Goal: Task Accomplishment & Management: Use online tool/utility

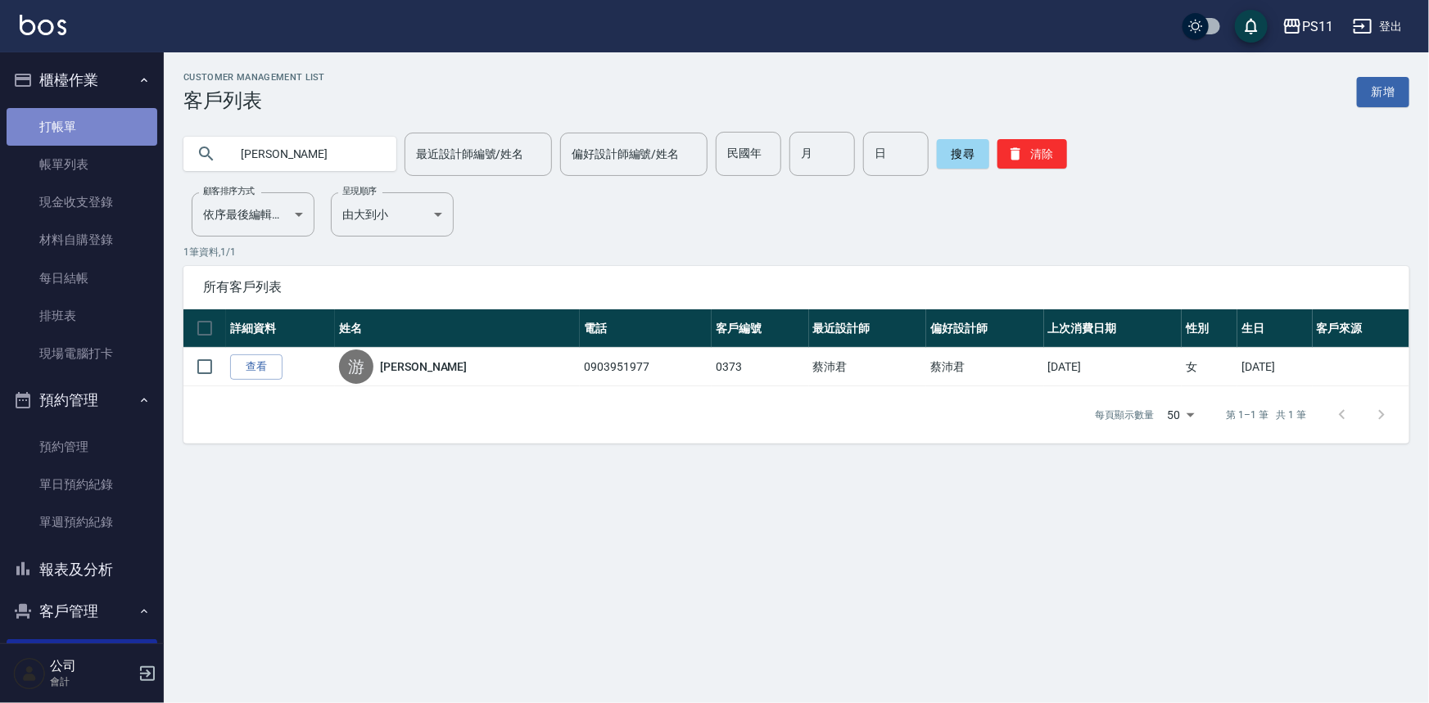
click at [88, 124] on link "打帳單" at bounding box center [82, 127] width 151 height 38
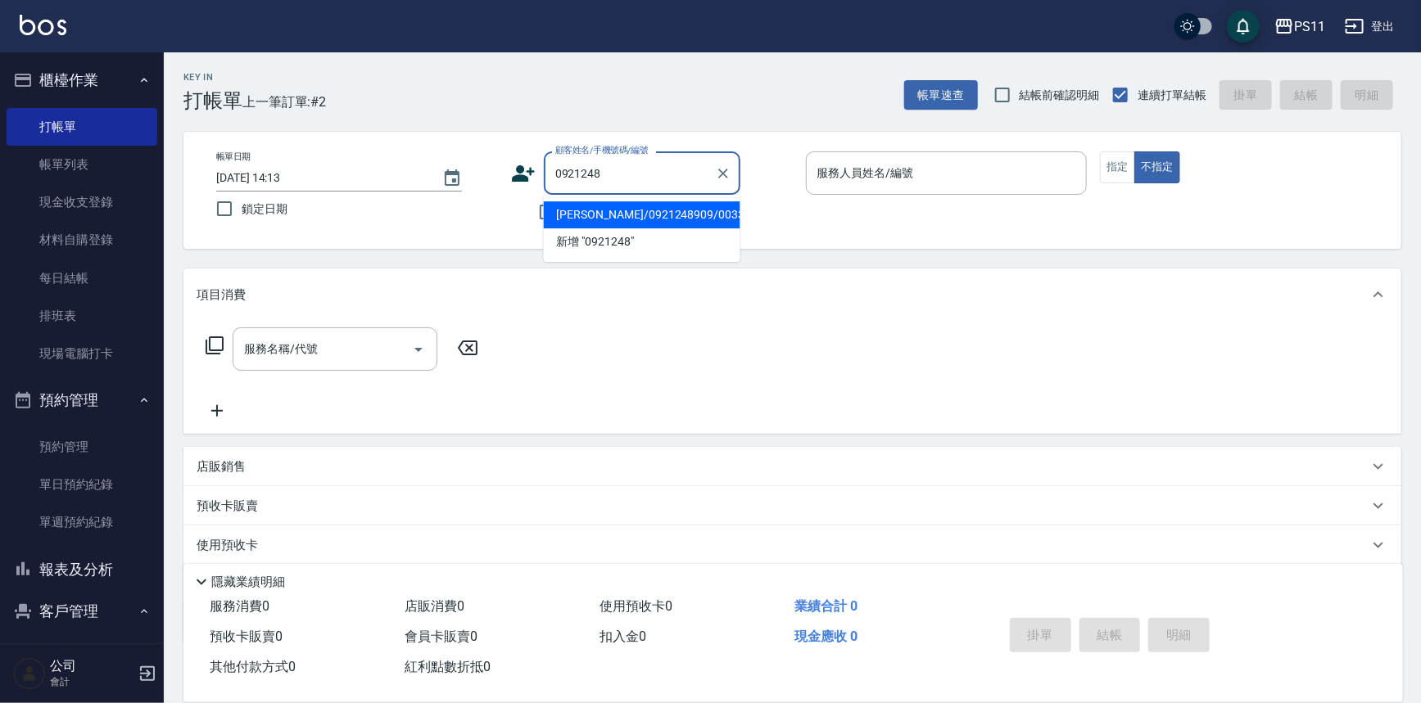
click at [692, 219] on li "[PERSON_NAME]/0921248909/0033" at bounding box center [642, 214] width 197 height 27
type input "[PERSON_NAME]/0921248909/0033"
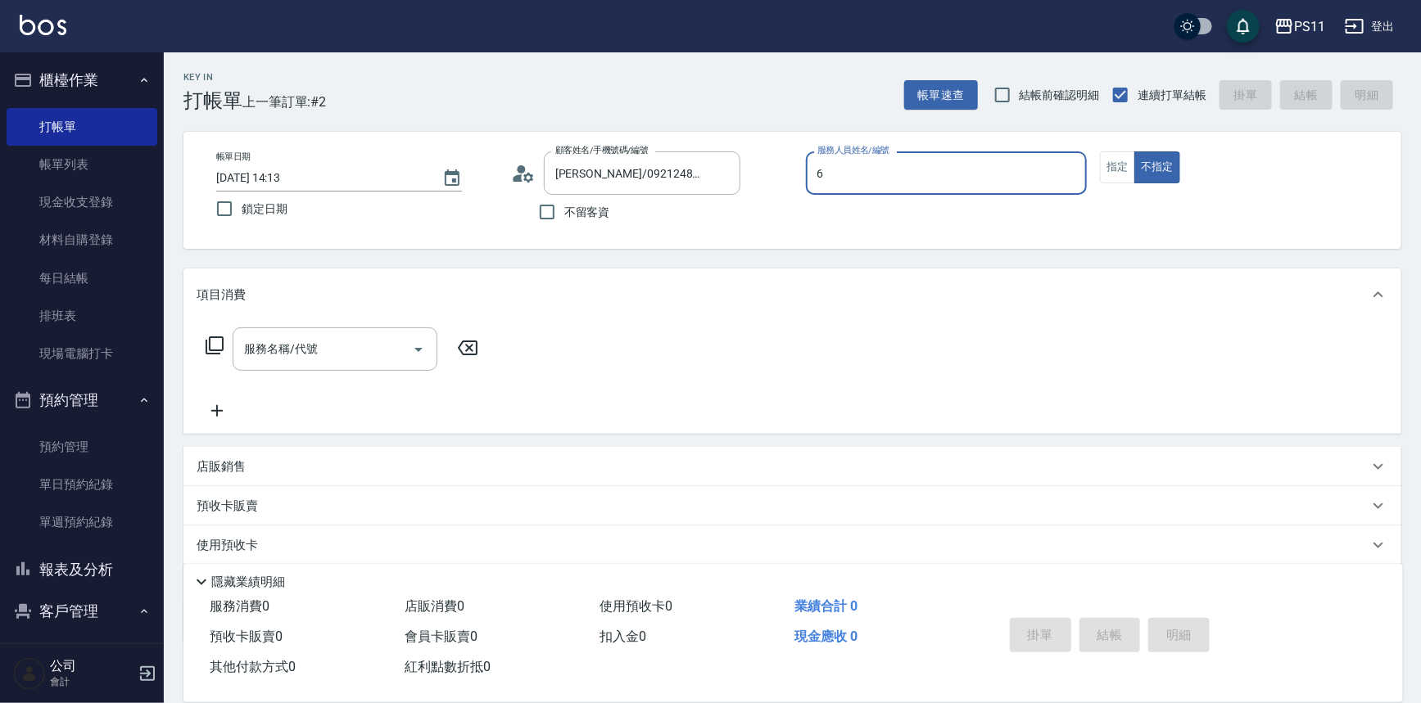
type input "[PERSON_NAME]6"
type button "false"
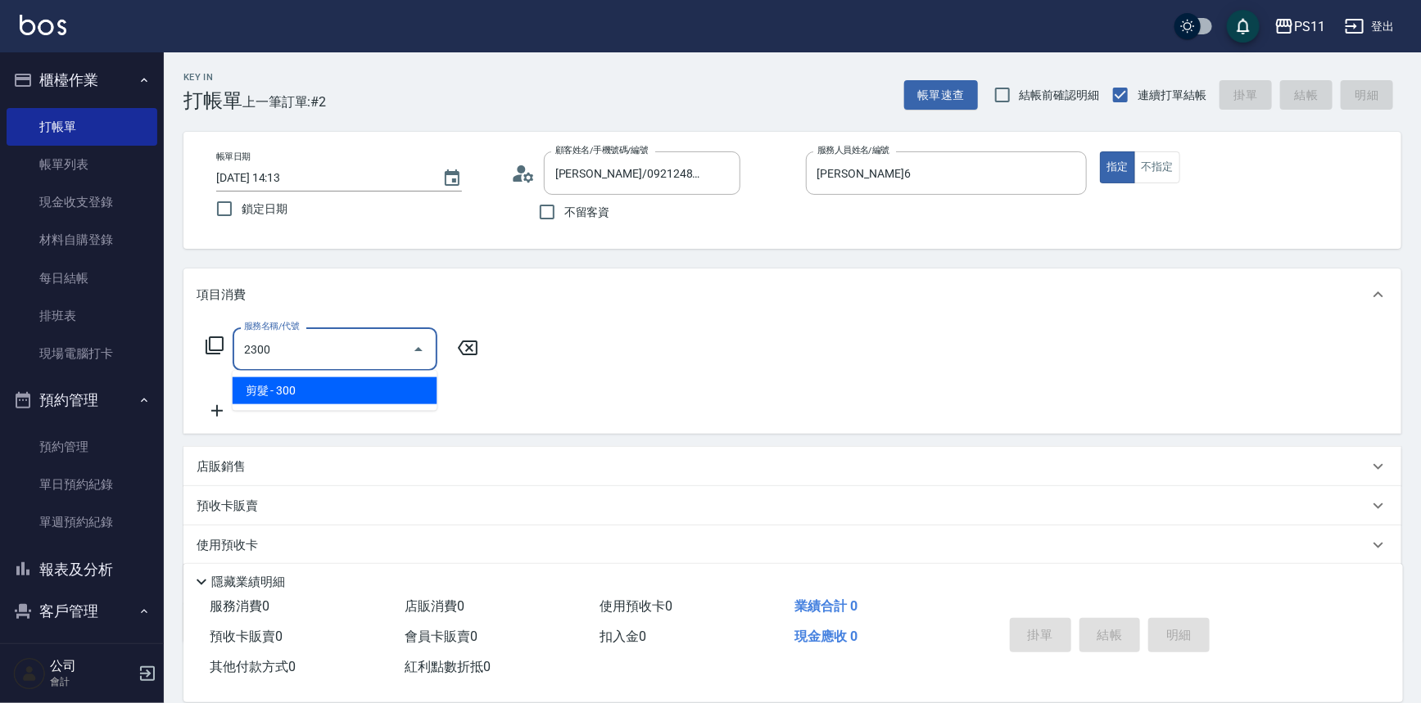
type input "剪髮(2300)"
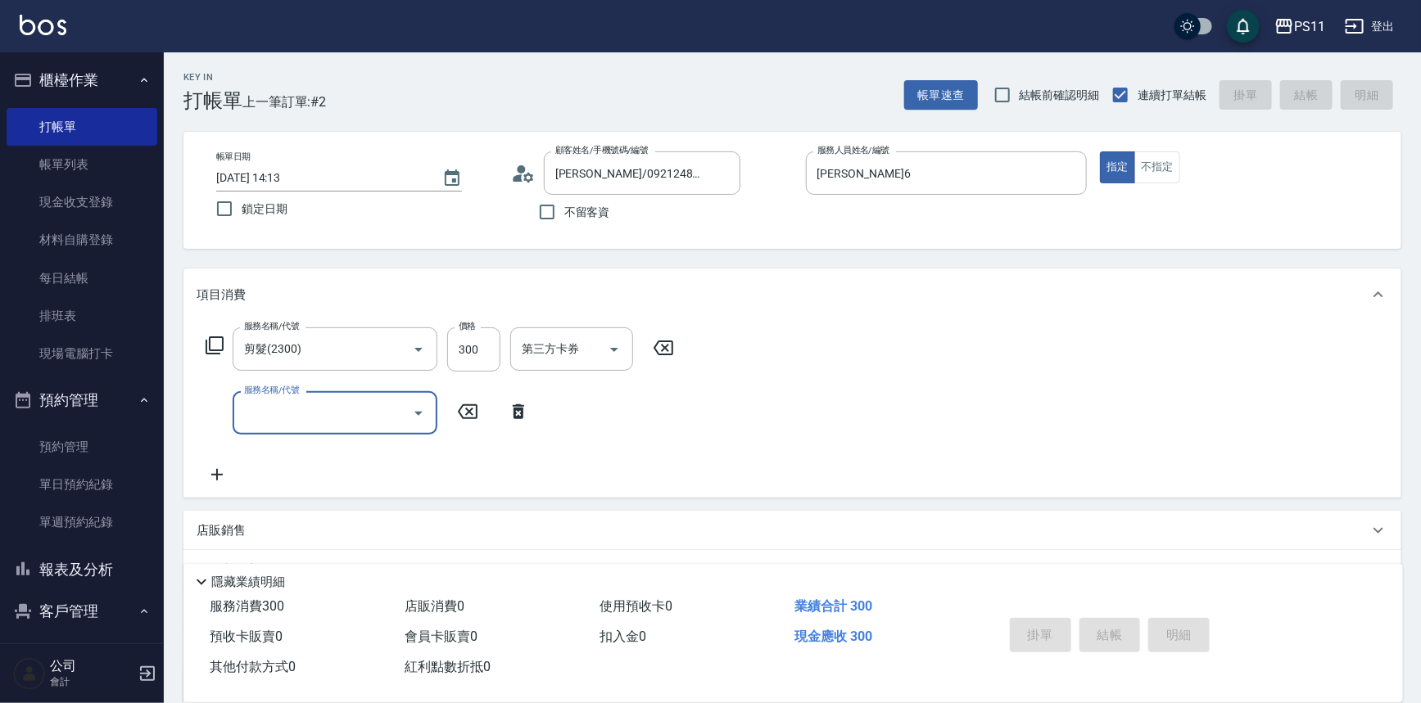
type input "[DATE] 14:14"
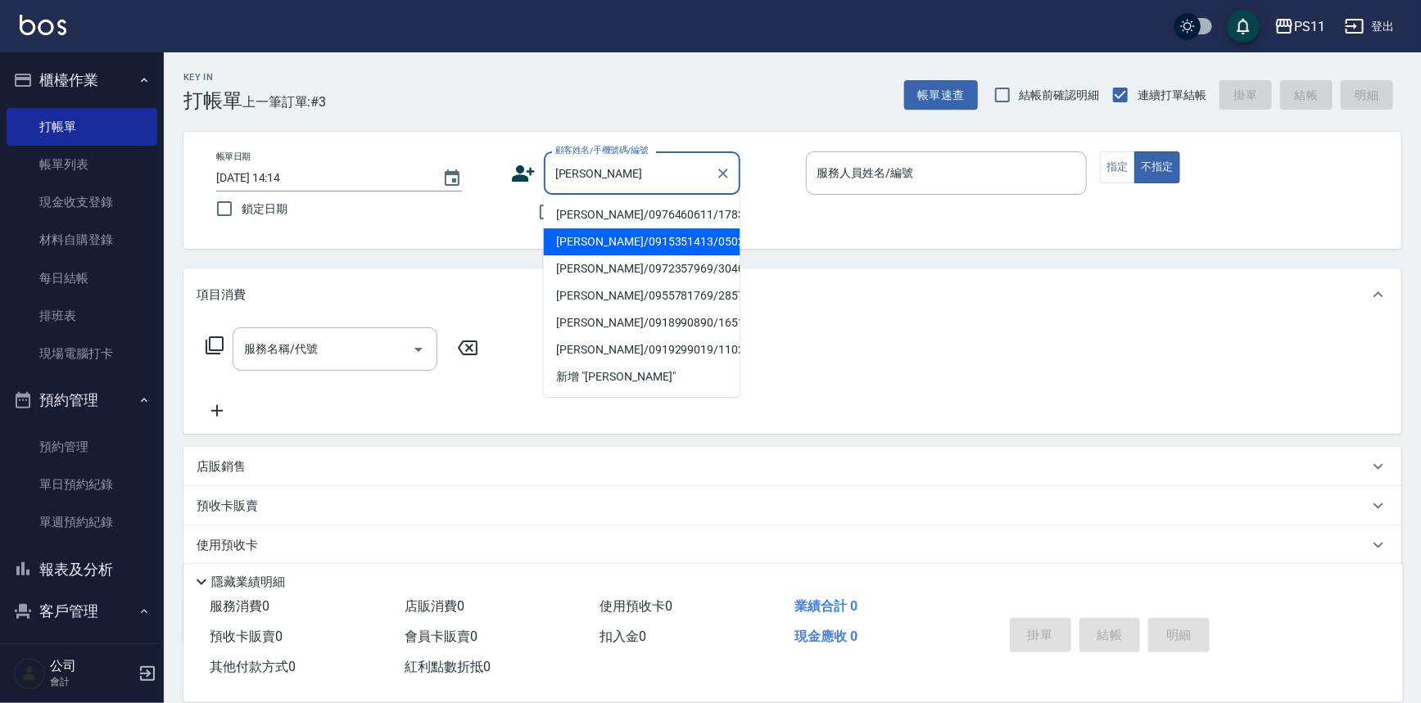
click at [585, 254] on li "[PERSON_NAME]/0915351413/0502" at bounding box center [642, 241] width 197 height 27
type input "[PERSON_NAME]/0915351413/0502"
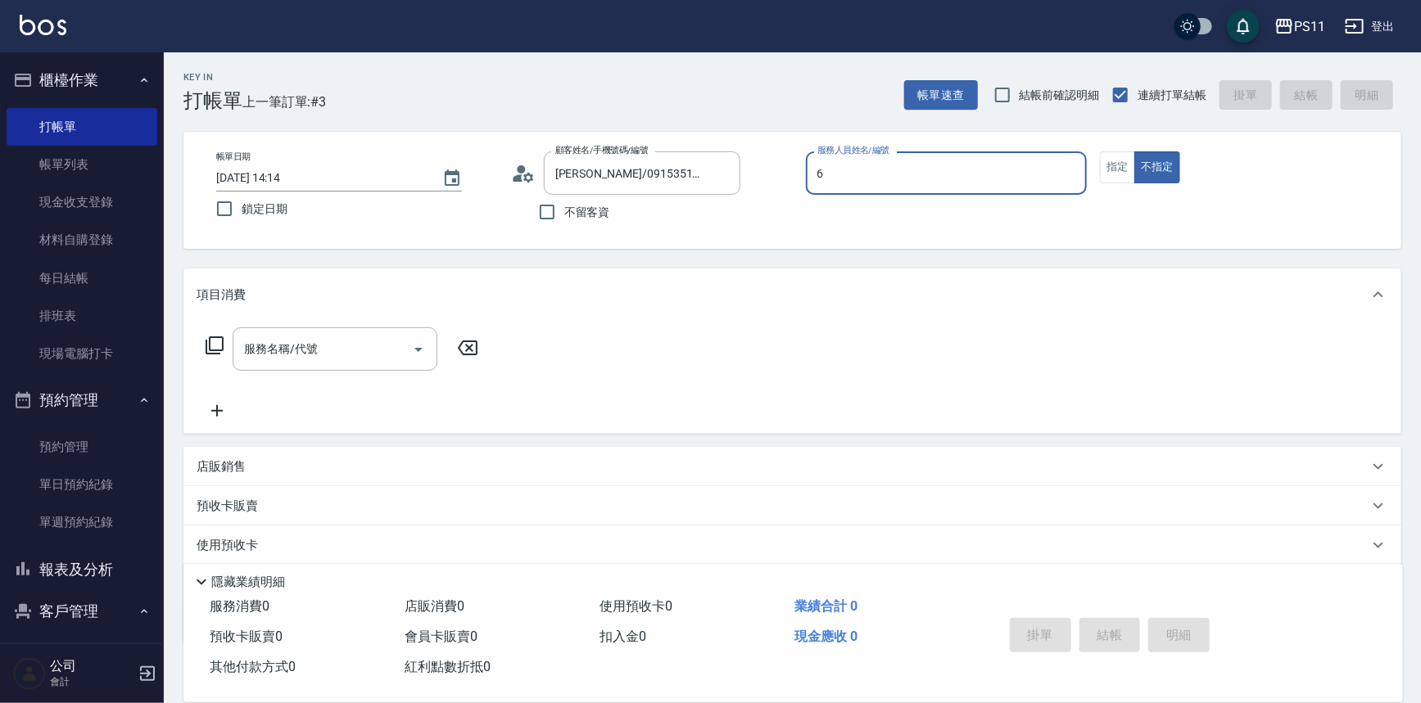
type input "[PERSON_NAME]6"
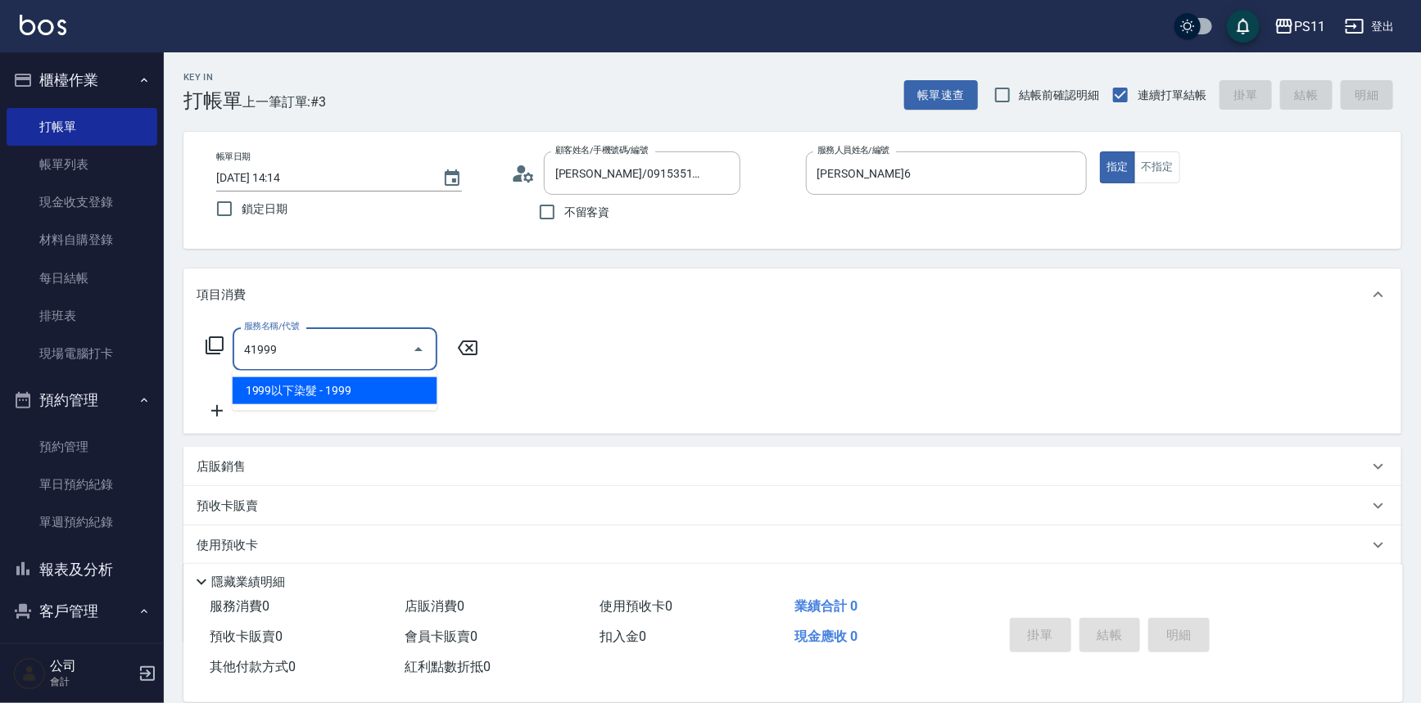
type input "1999以下染髮(41999)"
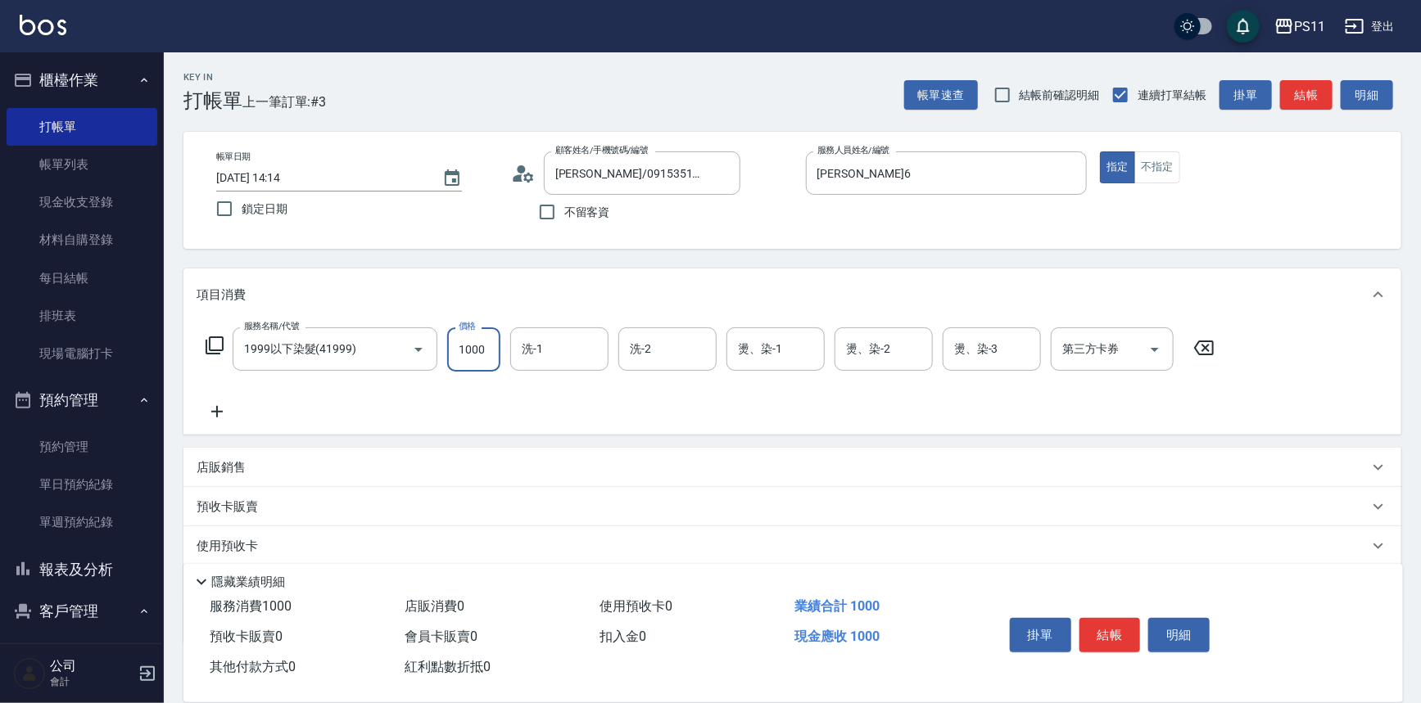
type input "1000"
type input "[PERSON_NAME]-31"
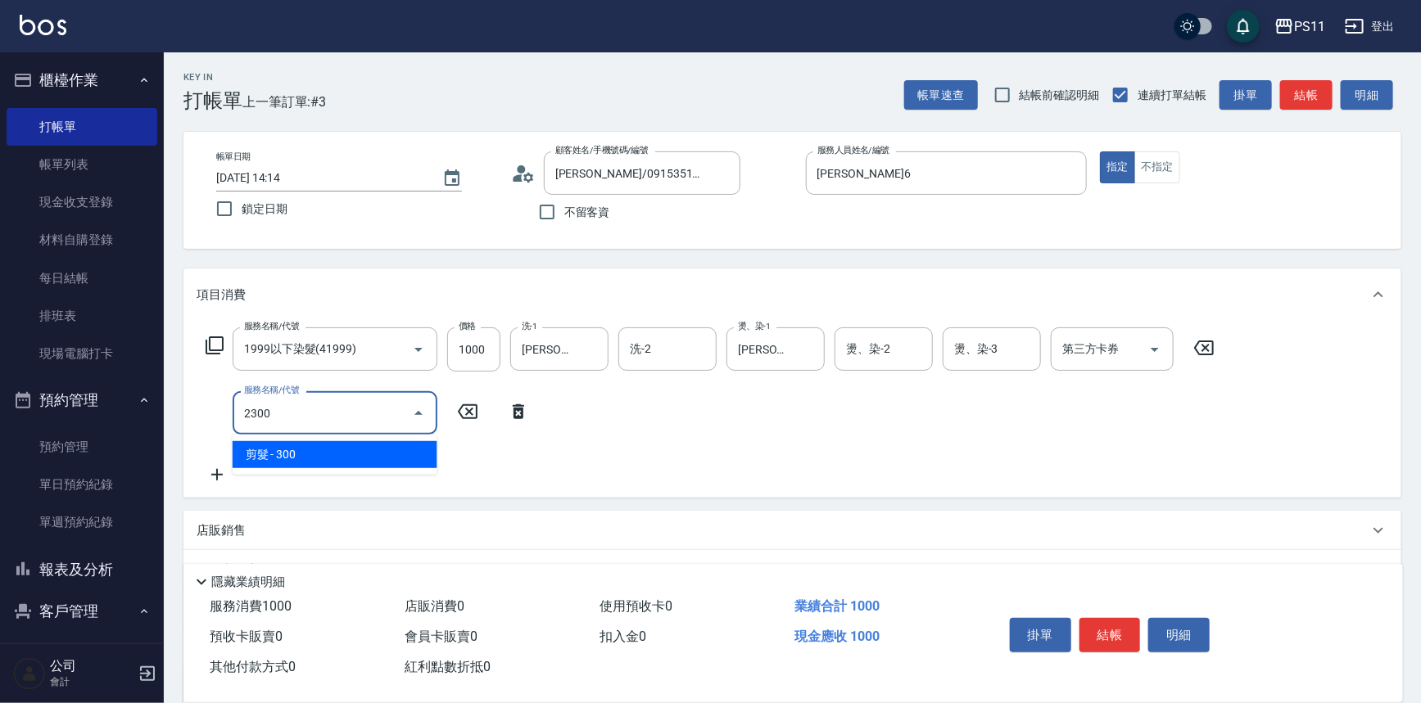
type input "剪髮(2300)"
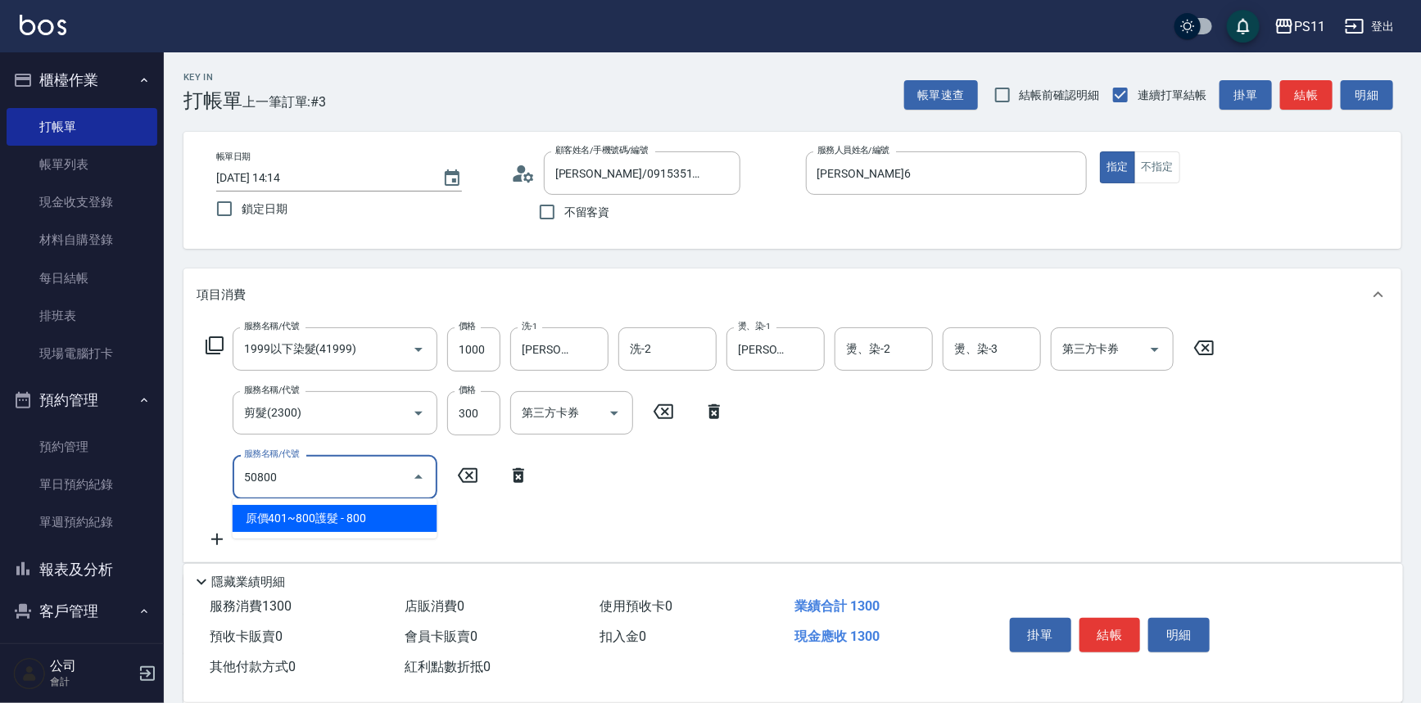
type input "原價401~800護髮(50800)"
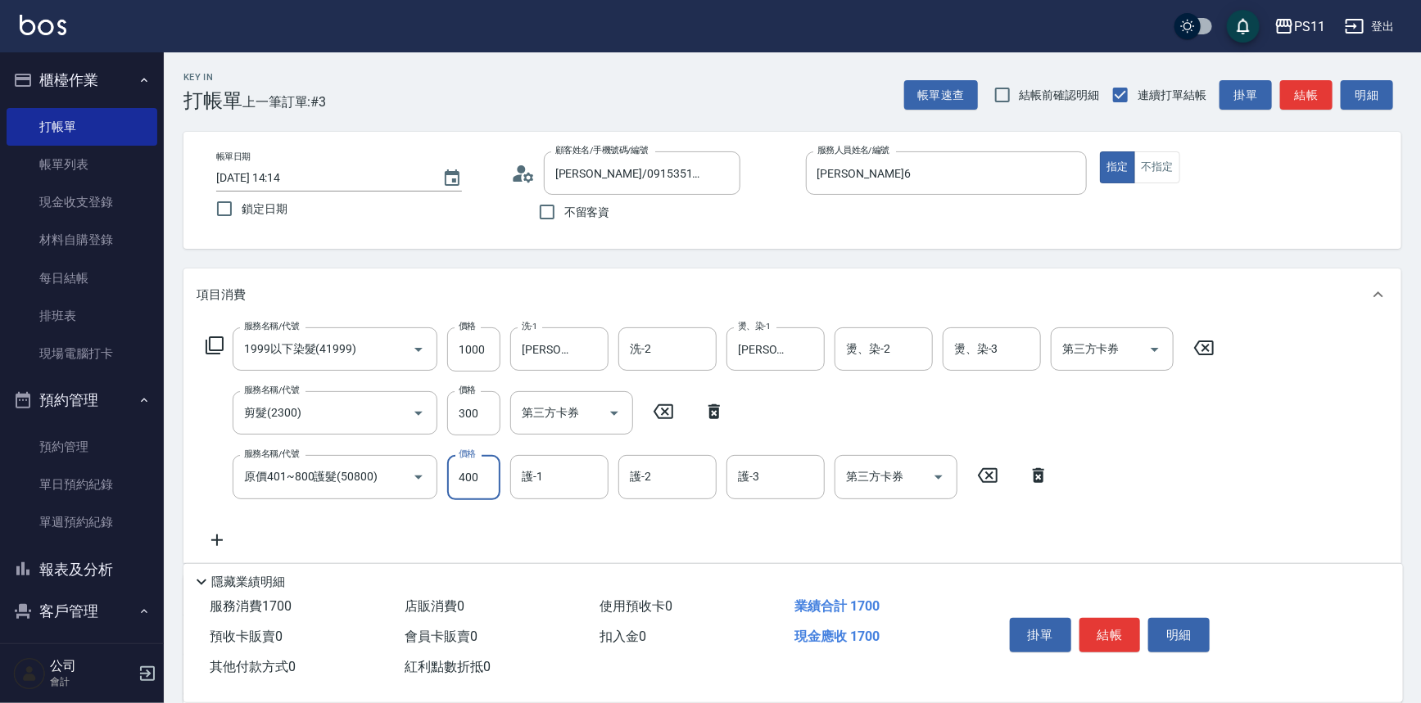
type input "400"
type input "2"
type input "[PERSON_NAME]-31"
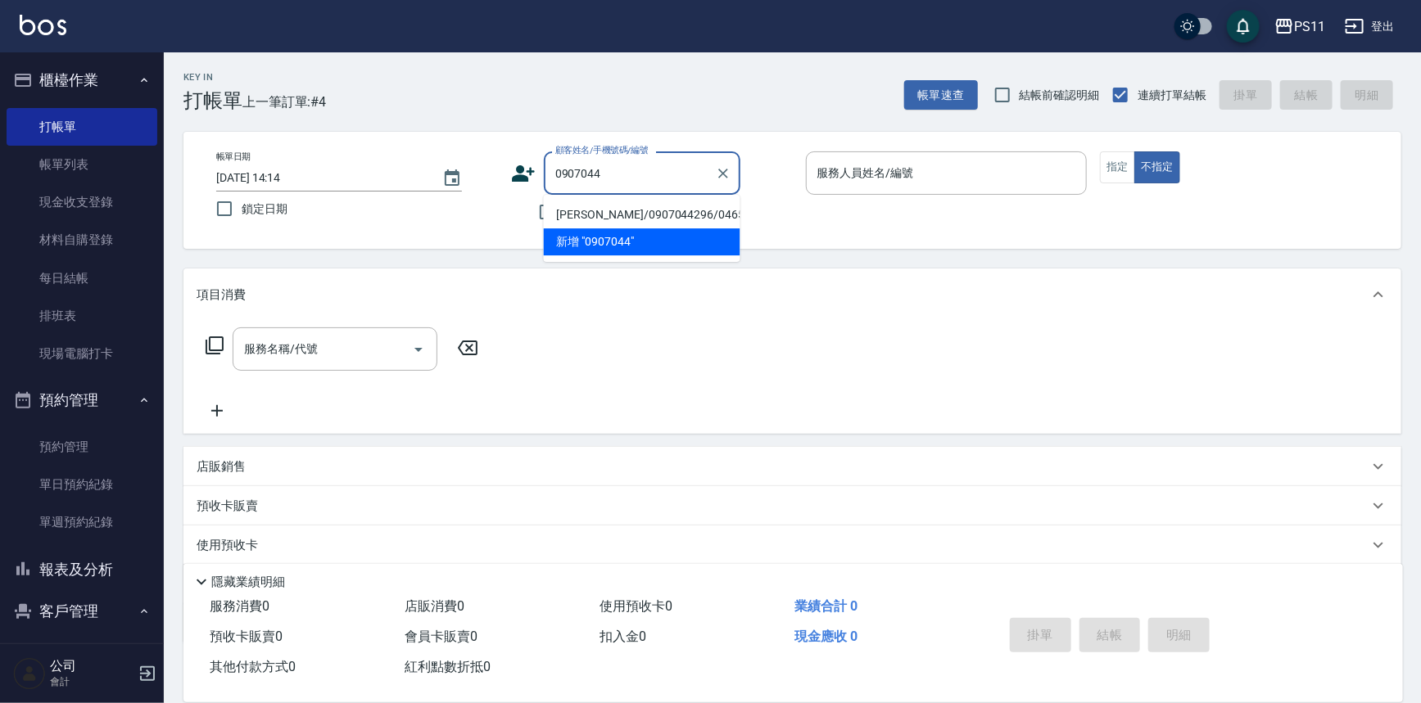
click at [659, 215] on li "[PERSON_NAME]/0907044296/0465" at bounding box center [642, 214] width 197 height 27
type input "[PERSON_NAME]/0907044296/0465"
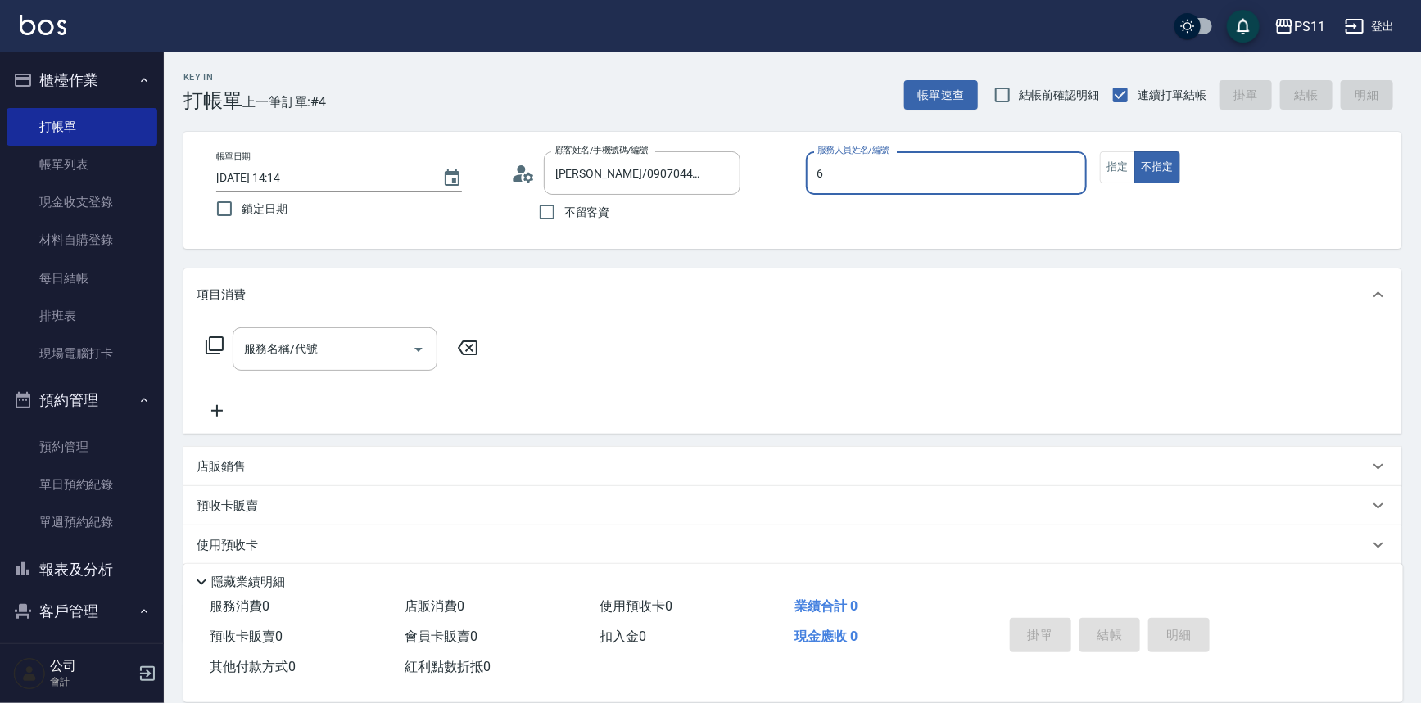
type input "[PERSON_NAME]6"
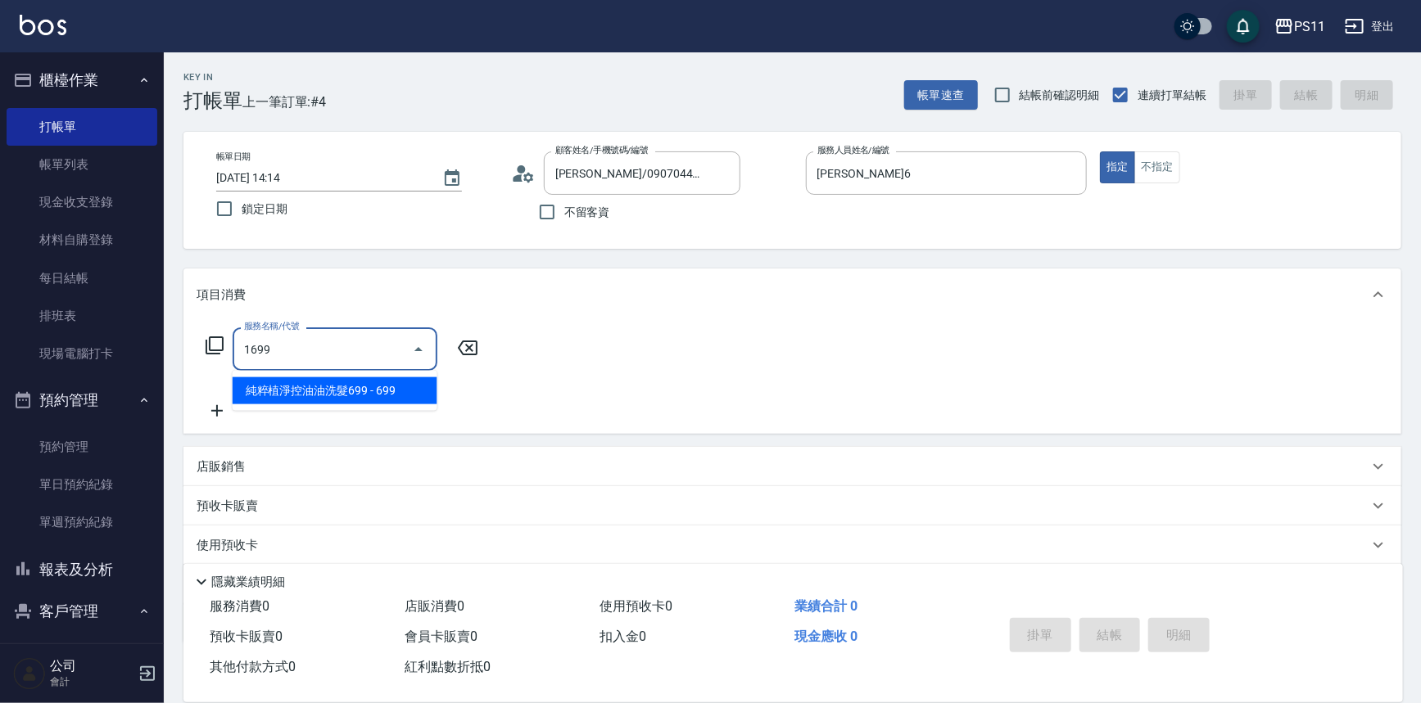
type input "純粹植淨控油油洗髮699(1699)"
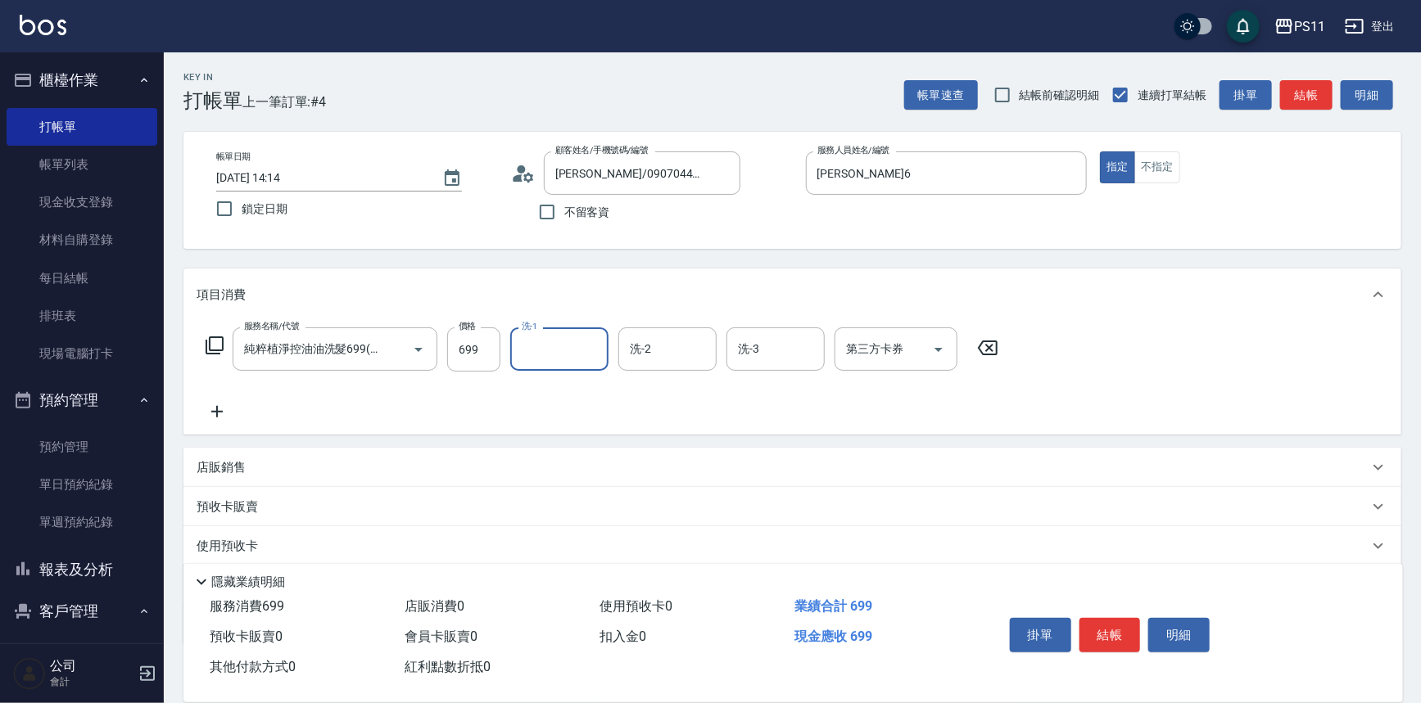
type input "2"
type input "[PERSON_NAME]-31"
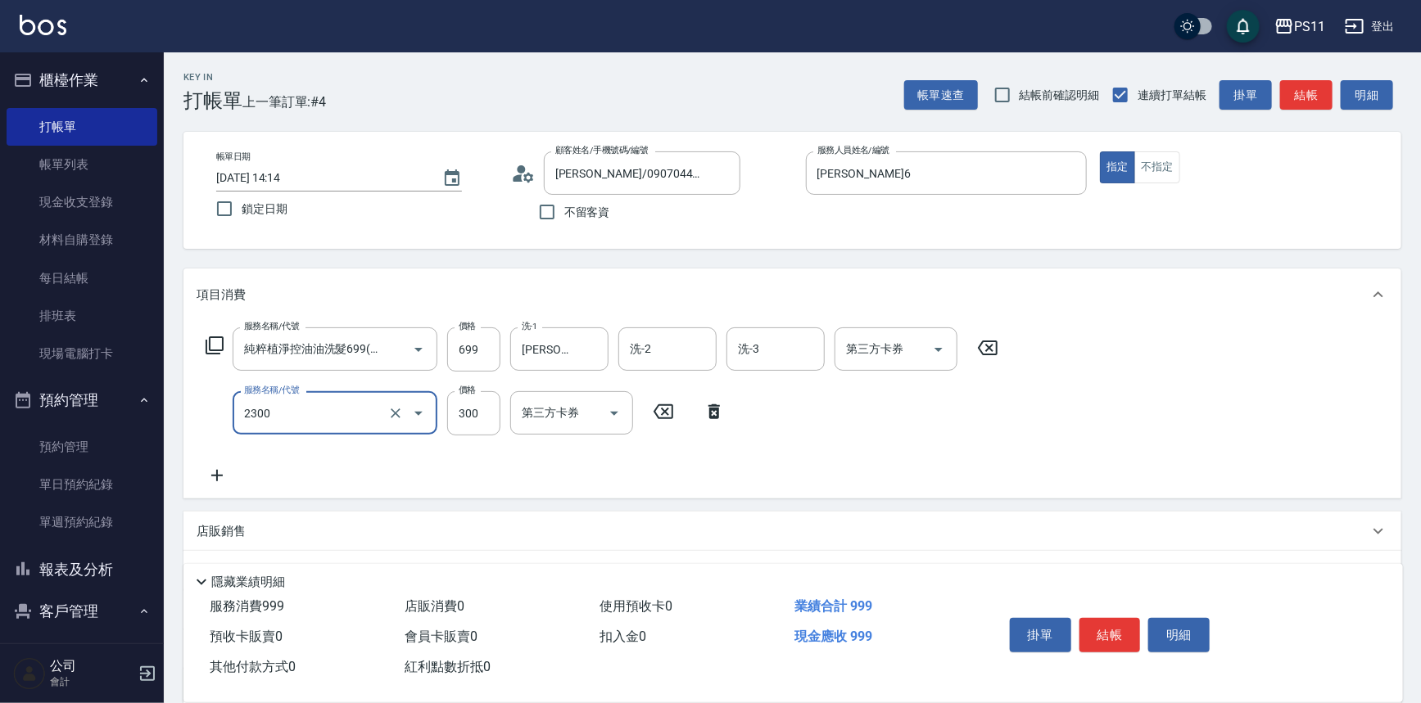
type input "剪髮(2300)"
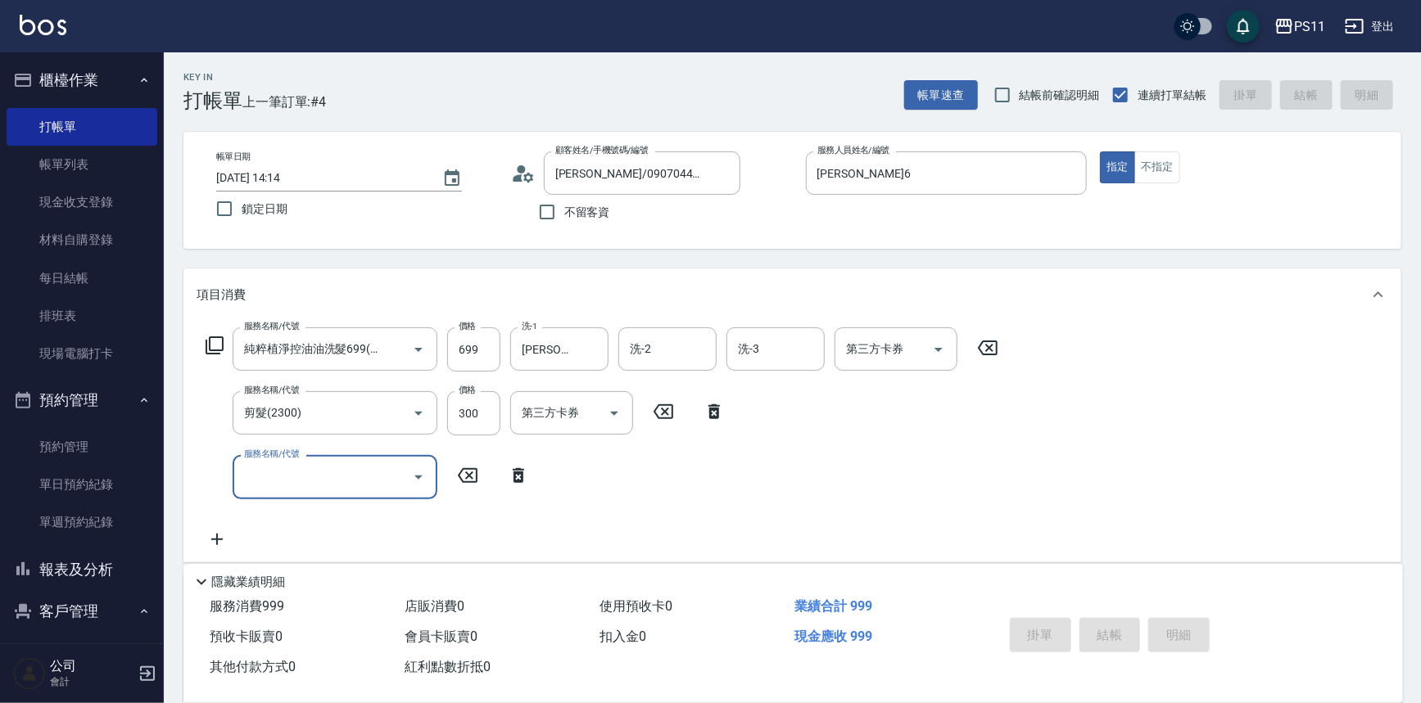
type input "[DATE] 14:19"
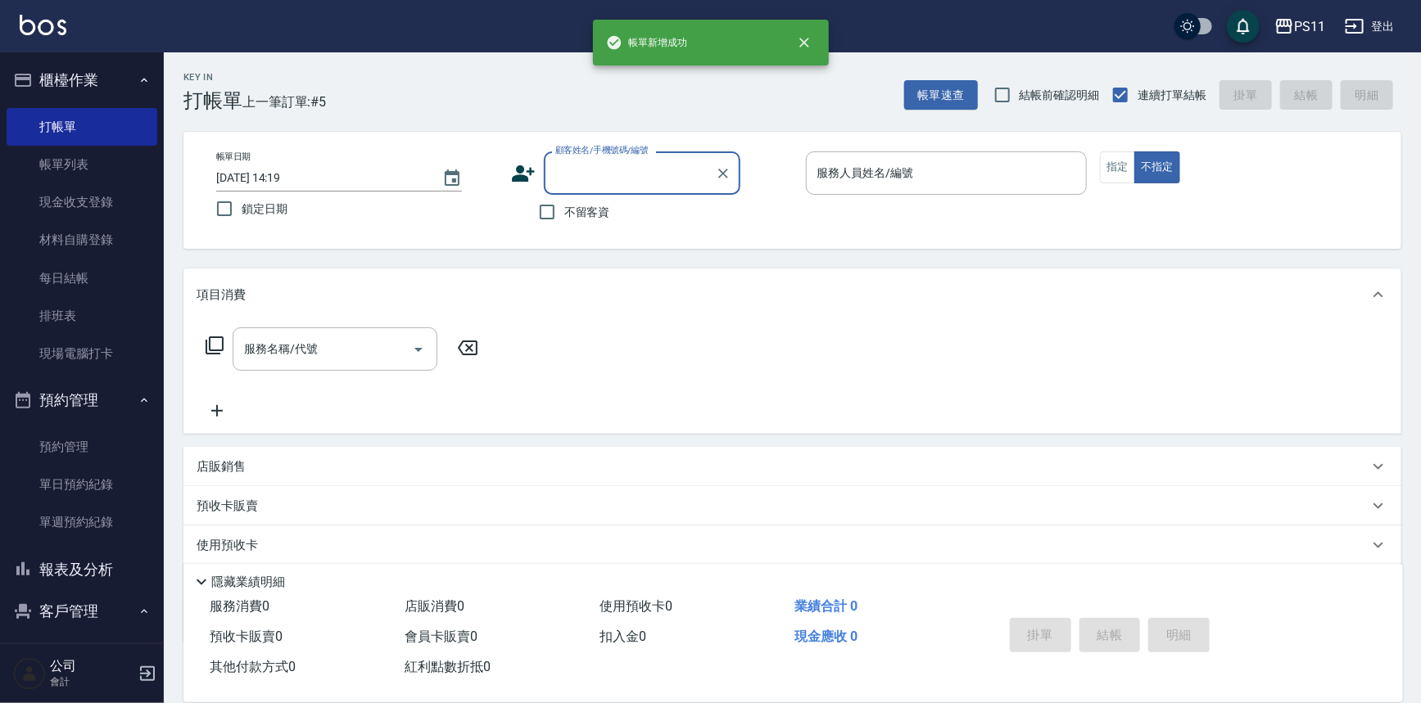
click at [24, 573] on icon "button" at bounding box center [22, 568] width 13 height 13
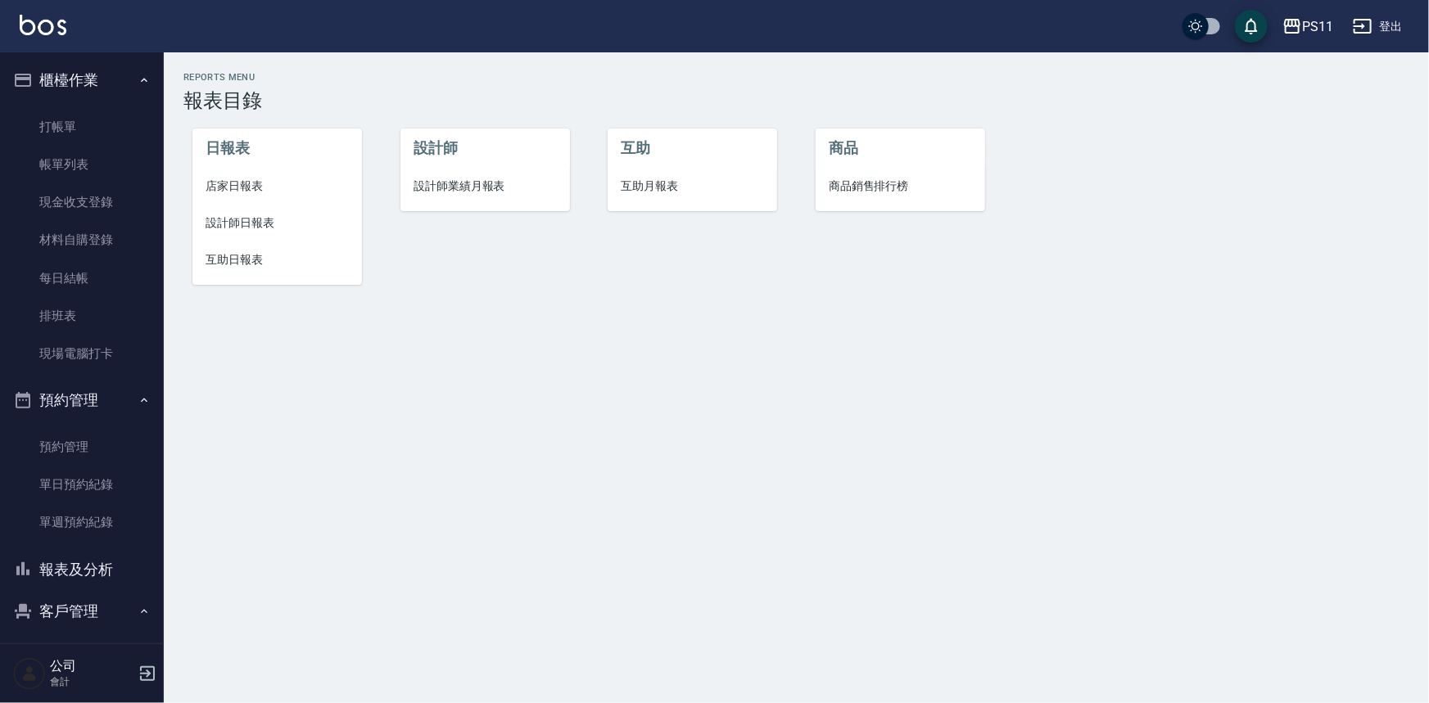
click at [251, 215] on span "設計師日報表" at bounding box center [277, 223] width 143 height 17
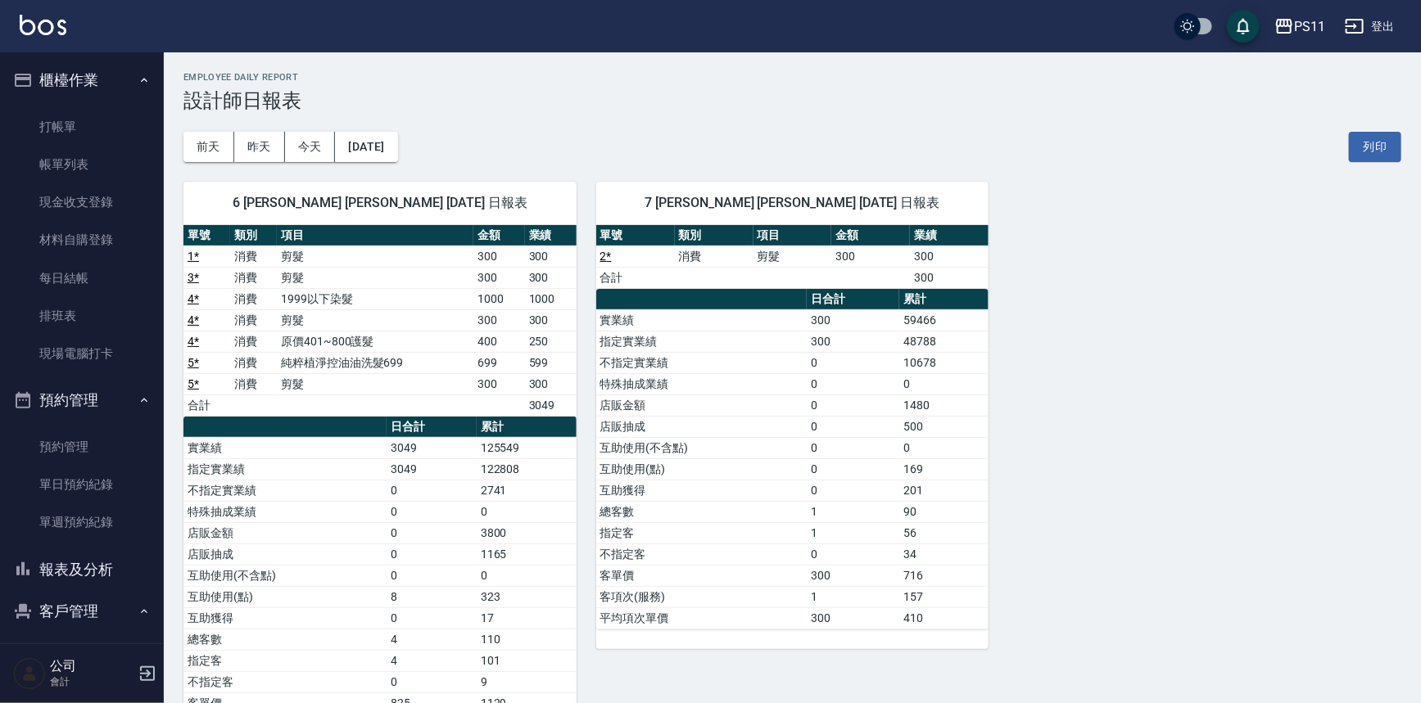
click at [61, 571] on button "報表及分析" at bounding box center [82, 570] width 151 height 43
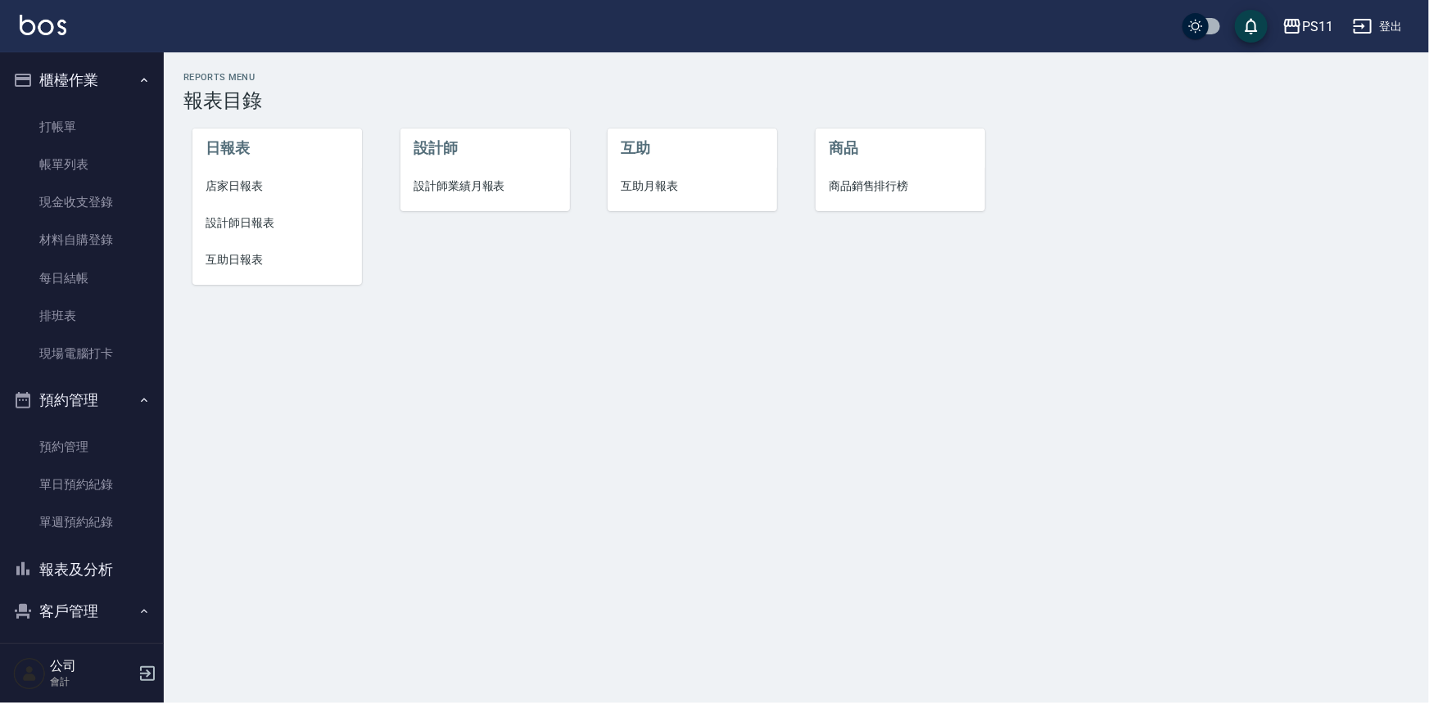
drag, startPoint x: 282, startPoint y: 233, endPoint x: 513, endPoint y: 246, distance: 231.3
click at [282, 232] on li "設計師日報表" at bounding box center [276, 223] width 169 height 37
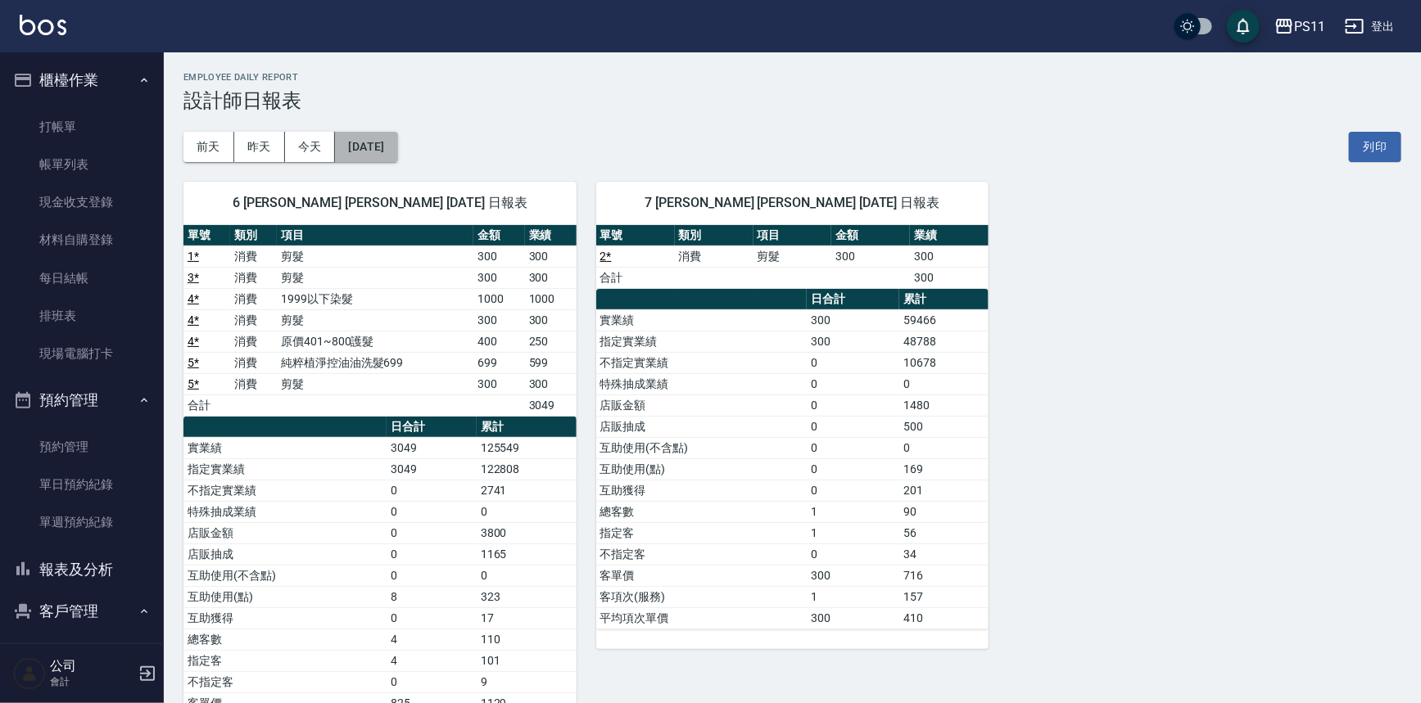
click at [397, 152] on button "[DATE]" at bounding box center [366, 147] width 62 height 30
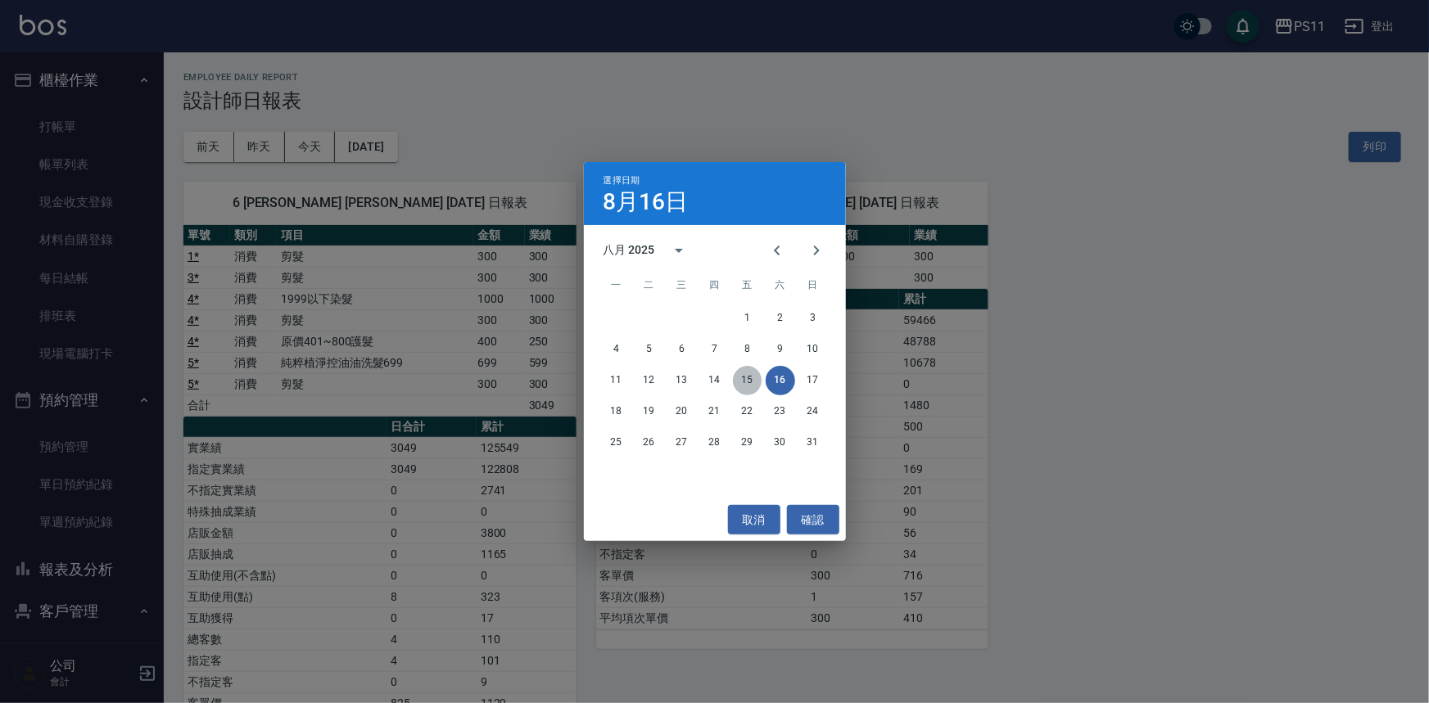
click at [739, 387] on button "15" at bounding box center [747, 380] width 29 height 29
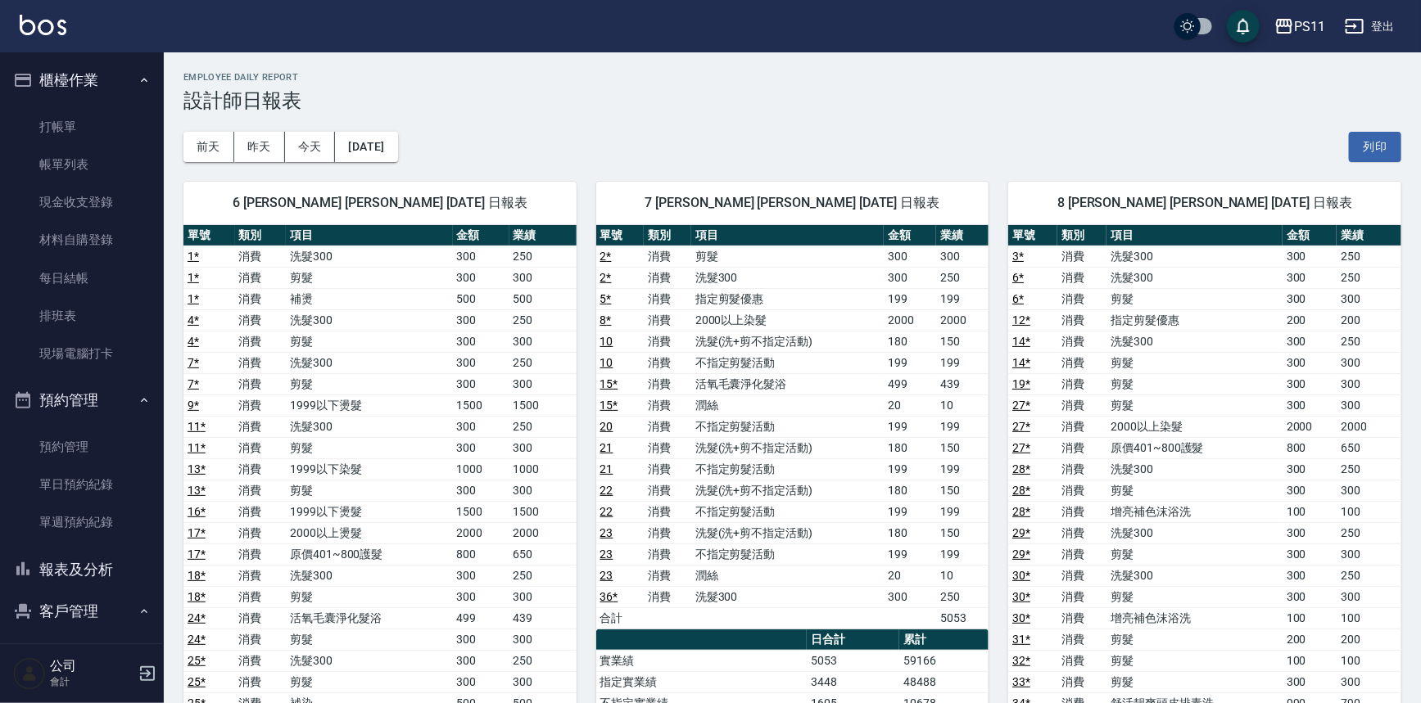
click at [883, 434] on td "不指定剪髮活動" at bounding box center [787, 426] width 192 height 21
drag, startPoint x: 565, startPoint y: 408, endPoint x: 477, endPoint y: 149, distance: 273.4
click at [377, 144] on button "[DATE]" at bounding box center [366, 147] width 62 height 30
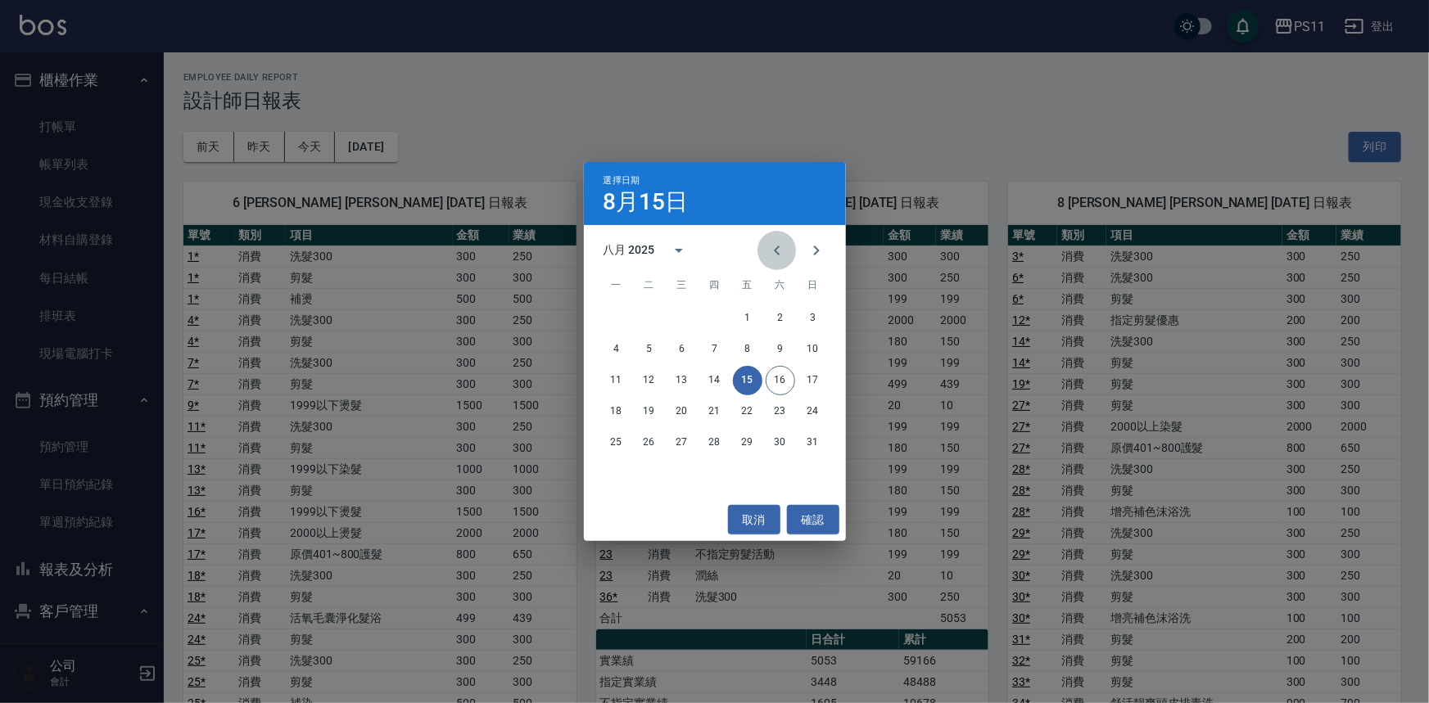
click at [783, 246] on icon "Previous month" at bounding box center [777, 251] width 20 height 20
click at [660, 376] on button "15" at bounding box center [649, 380] width 29 height 29
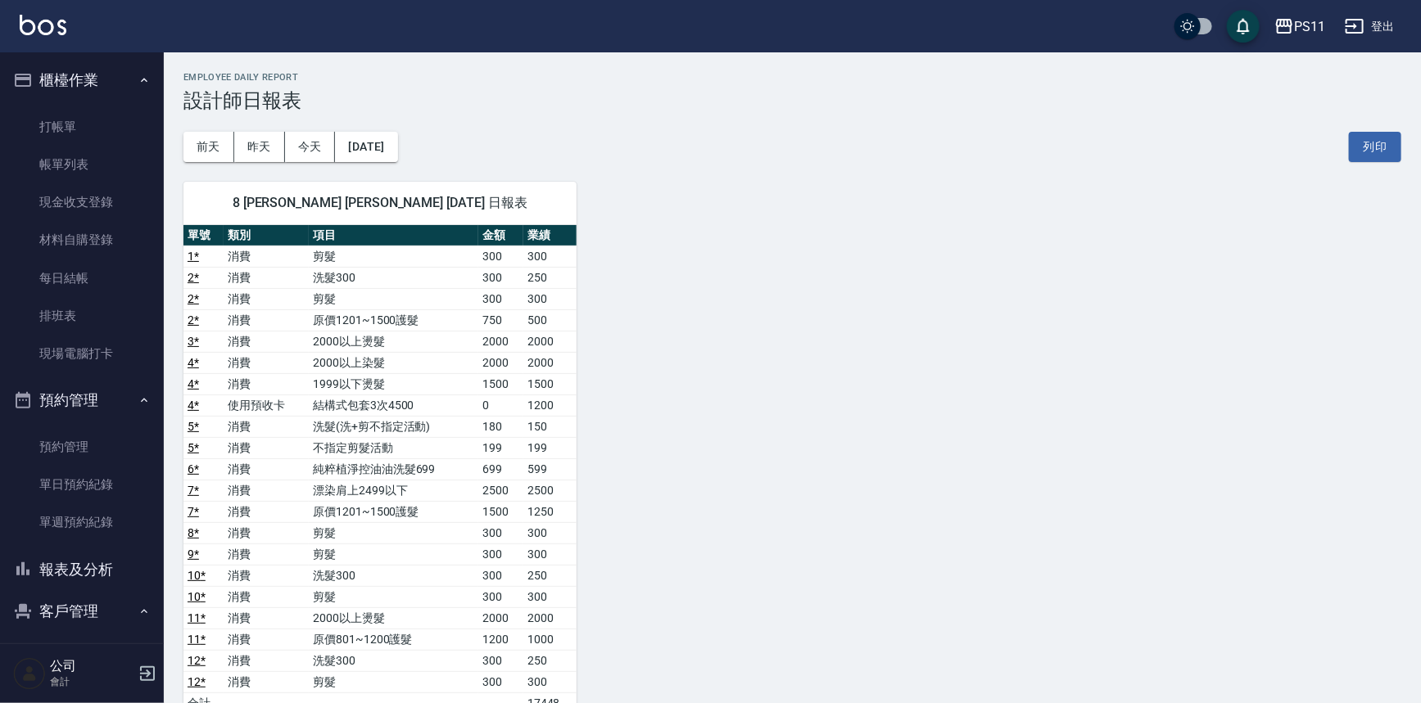
click at [395, 129] on div "[DATE] [DATE] [DATE] [DATE] 列印" at bounding box center [791, 147] width 1217 height 70
click at [395, 134] on button "[DATE]" at bounding box center [366, 147] width 62 height 30
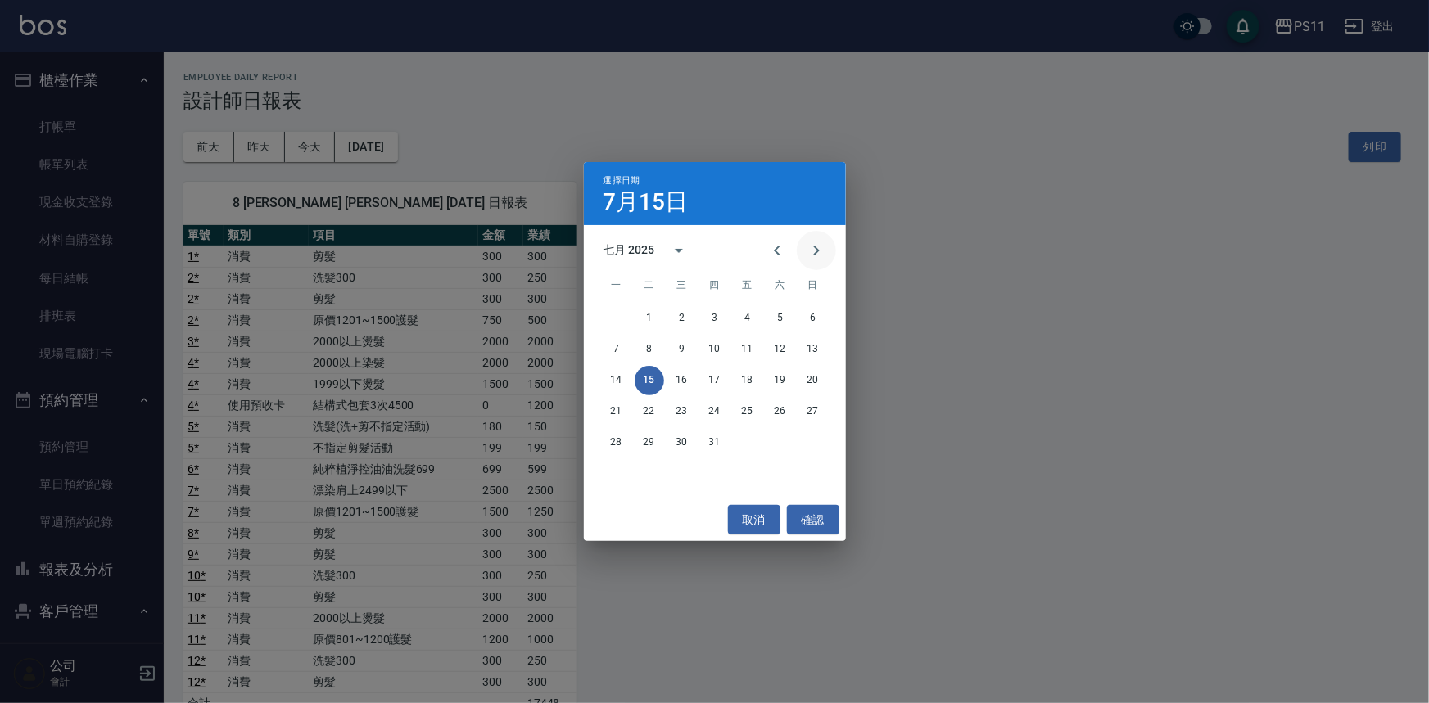
click at [823, 242] on icon "Next month" at bounding box center [816, 251] width 20 height 20
click at [808, 513] on button "確認" at bounding box center [813, 520] width 52 height 30
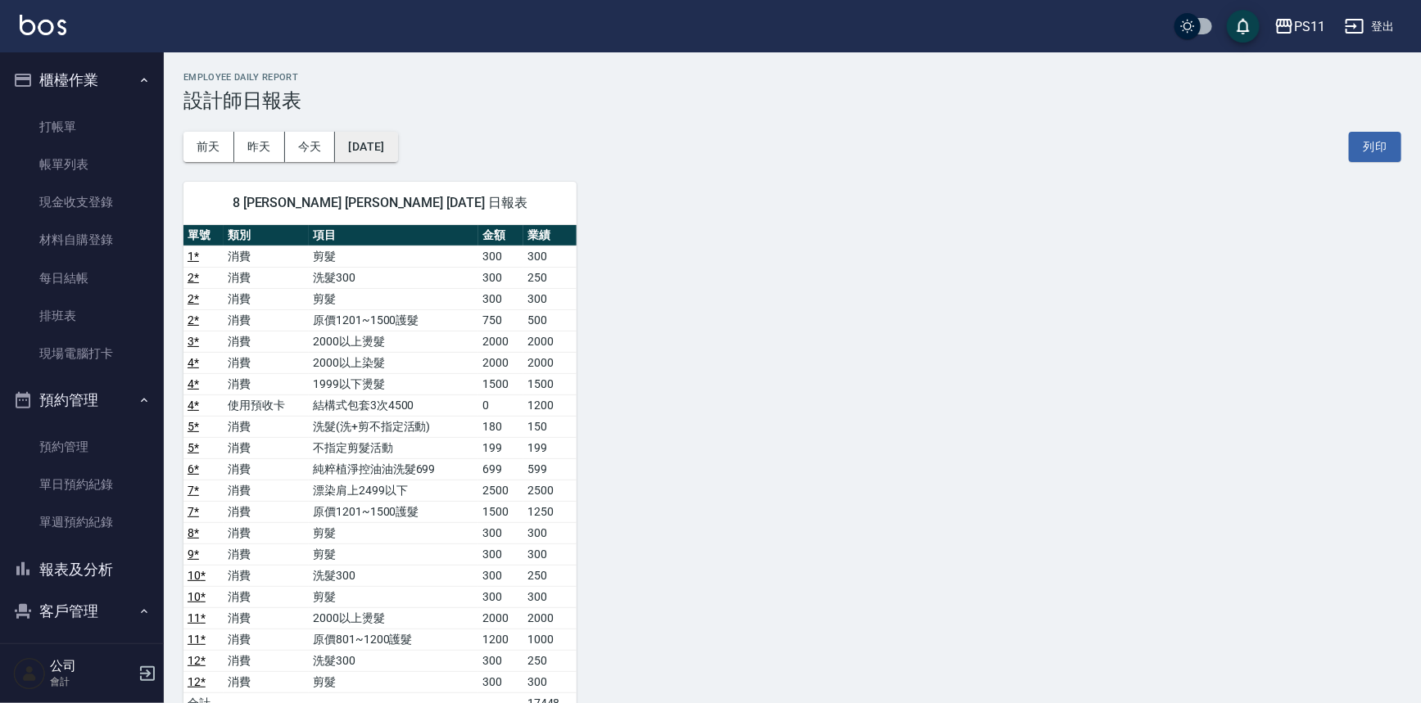
click at [384, 142] on button "[DATE]" at bounding box center [366, 147] width 62 height 30
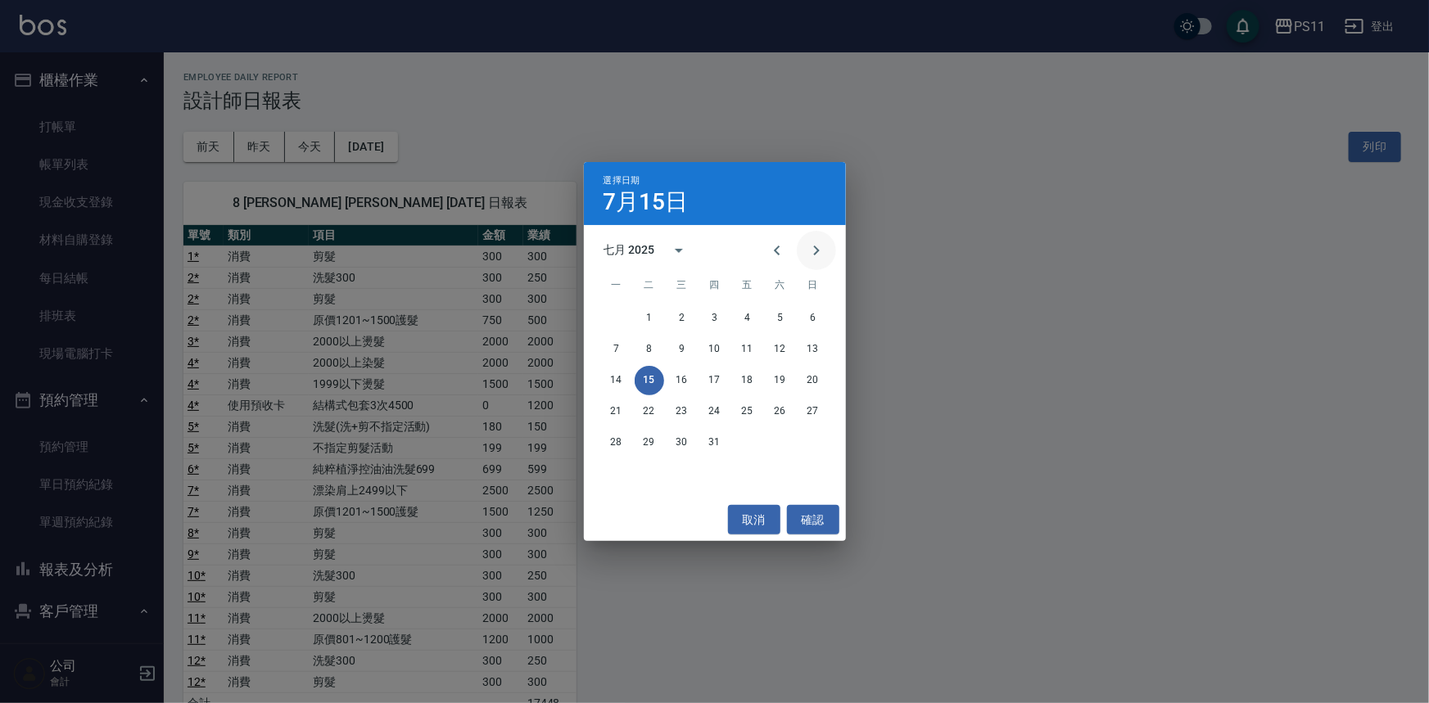
click at [819, 251] on icon "Next month" at bounding box center [816, 251] width 20 height 20
click at [824, 513] on button "確認" at bounding box center [813, 520] width 52 height 30
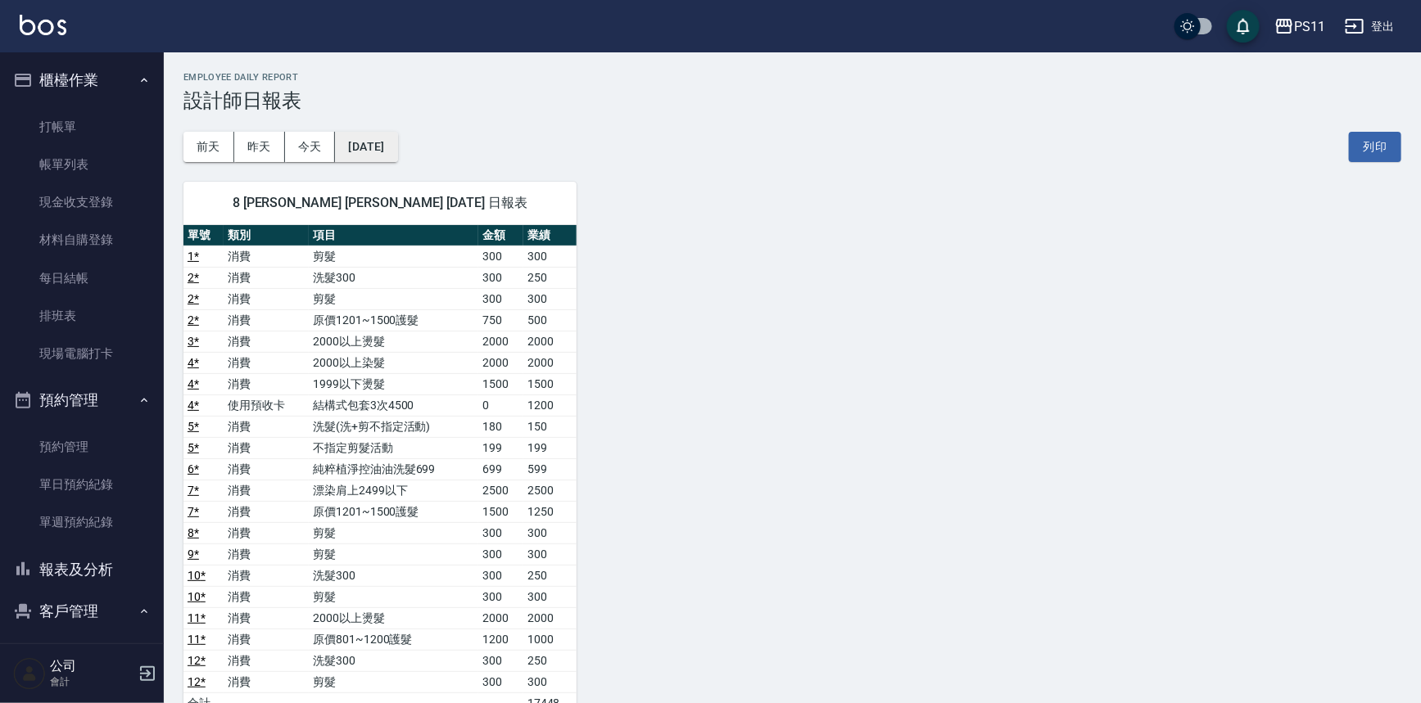
click at [397, 143] on button "[DATE]" at bounding box center [366, 147] width 62 height 30
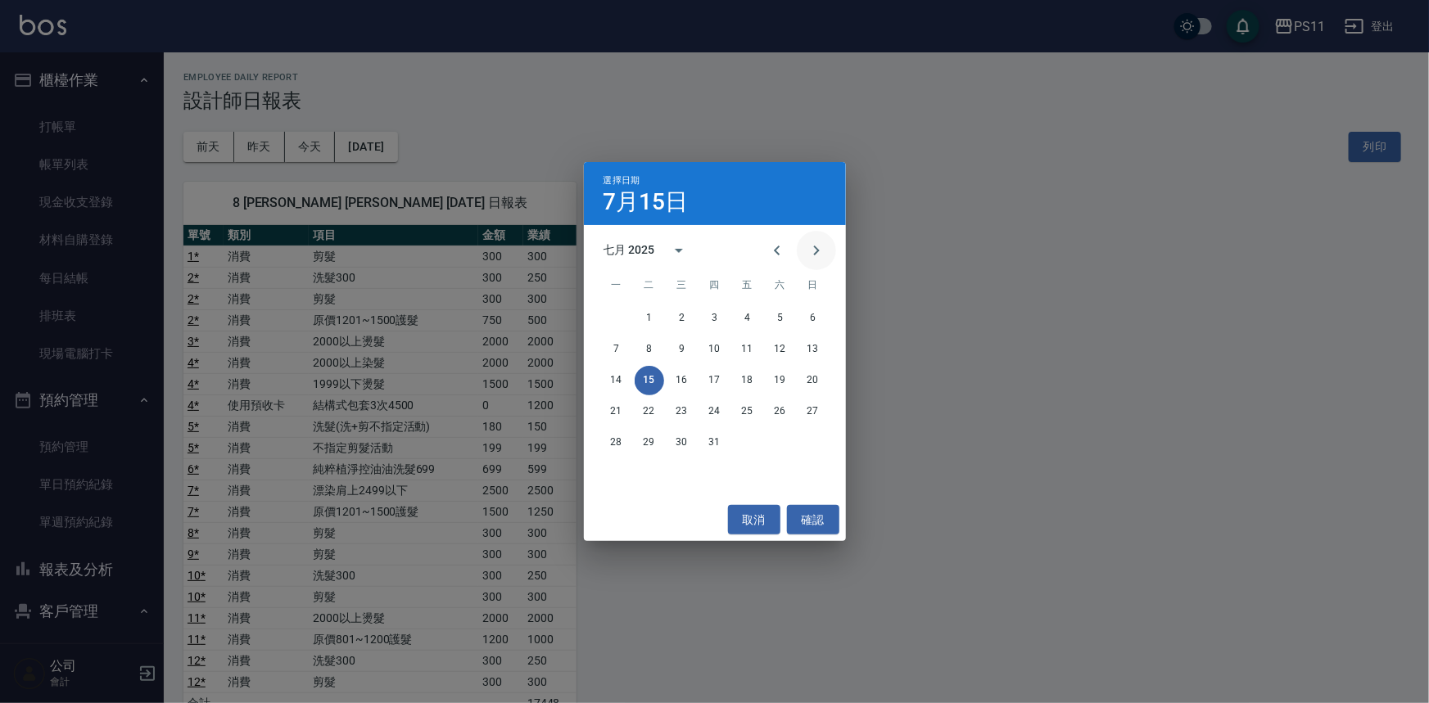
click at [824, 254] on icon "Next month" at bounding box center [816, 251] width 20 height 20
click at [742, 531] on button "取消" at bounding box center [754, 520] width 52 height 30
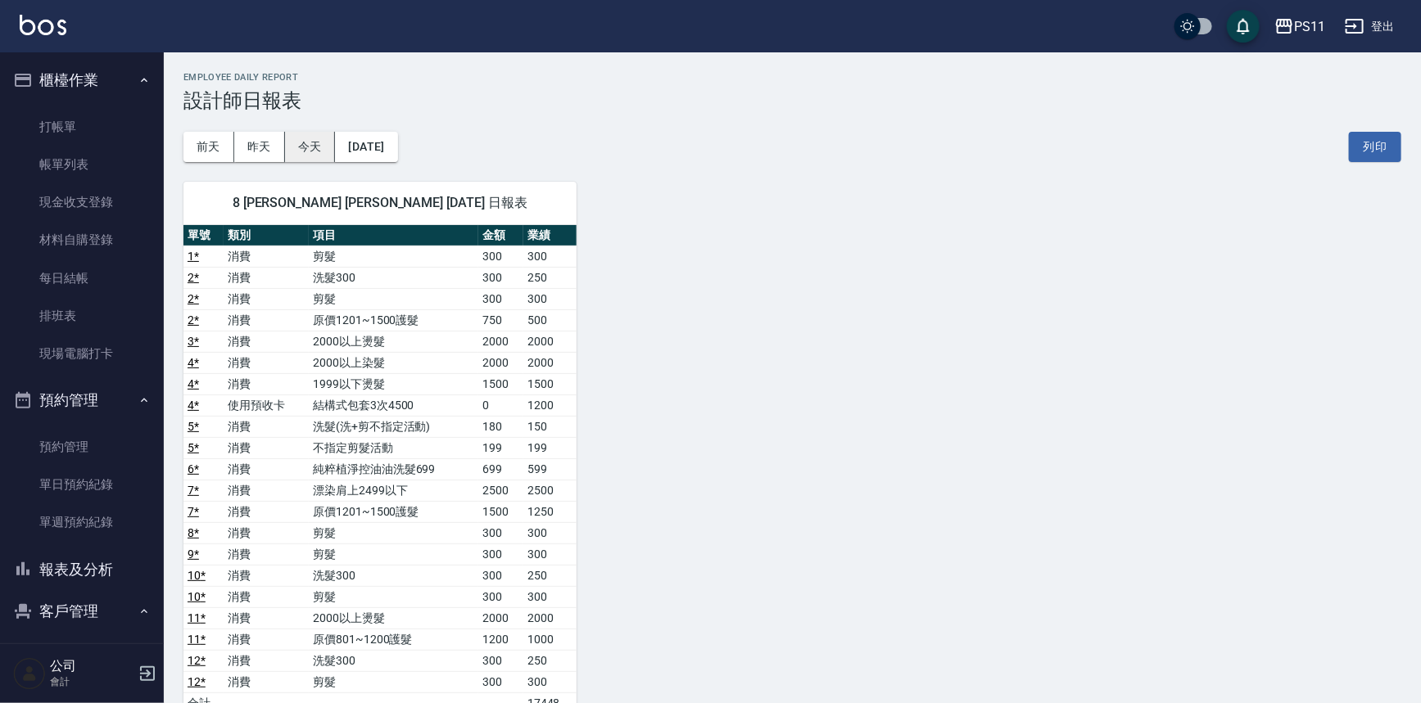
click at [302, 156] on button "今天" at bounding box center [310, 147] width 51 height 30
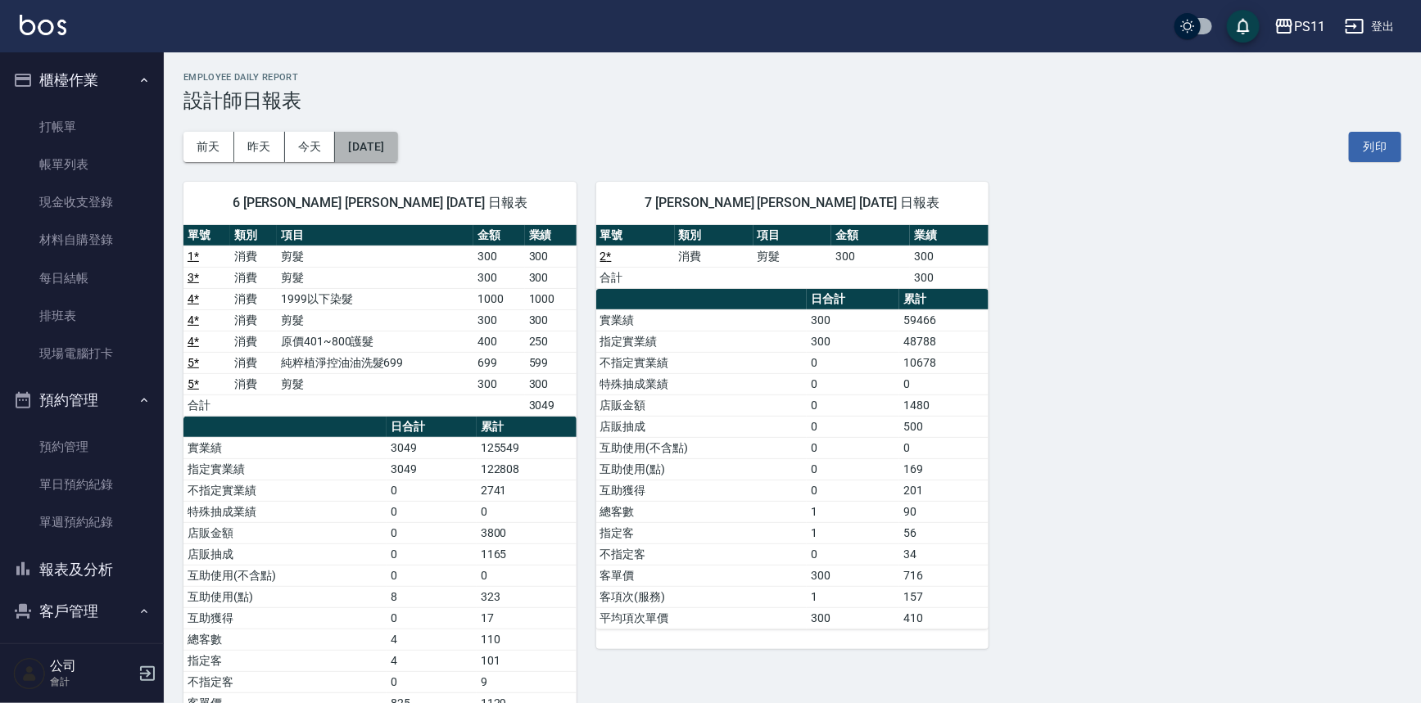
click at [358, 143] on button "[DATE]" at bounding box center [366, 147] width 62 height 30
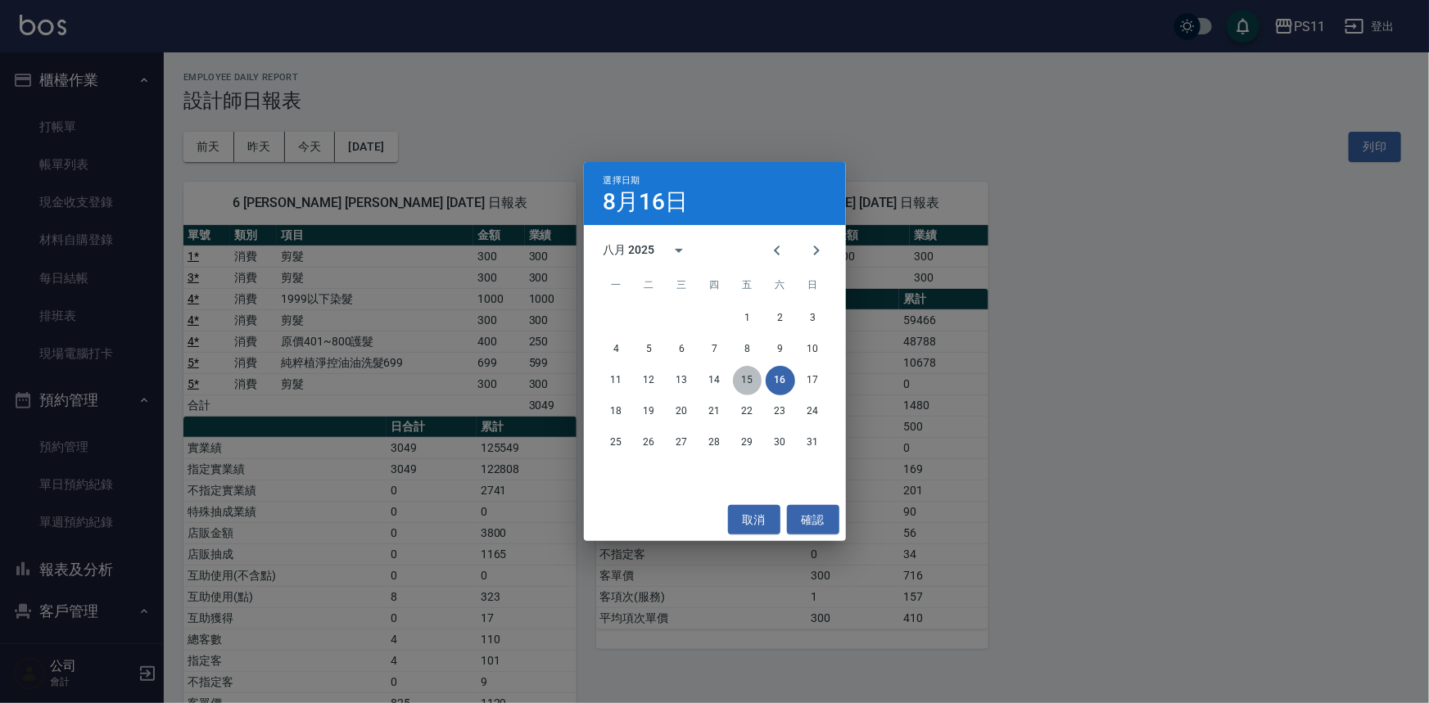
click at [752, 380] on button "15" at bounding box center [747, 380] width 29 height 29
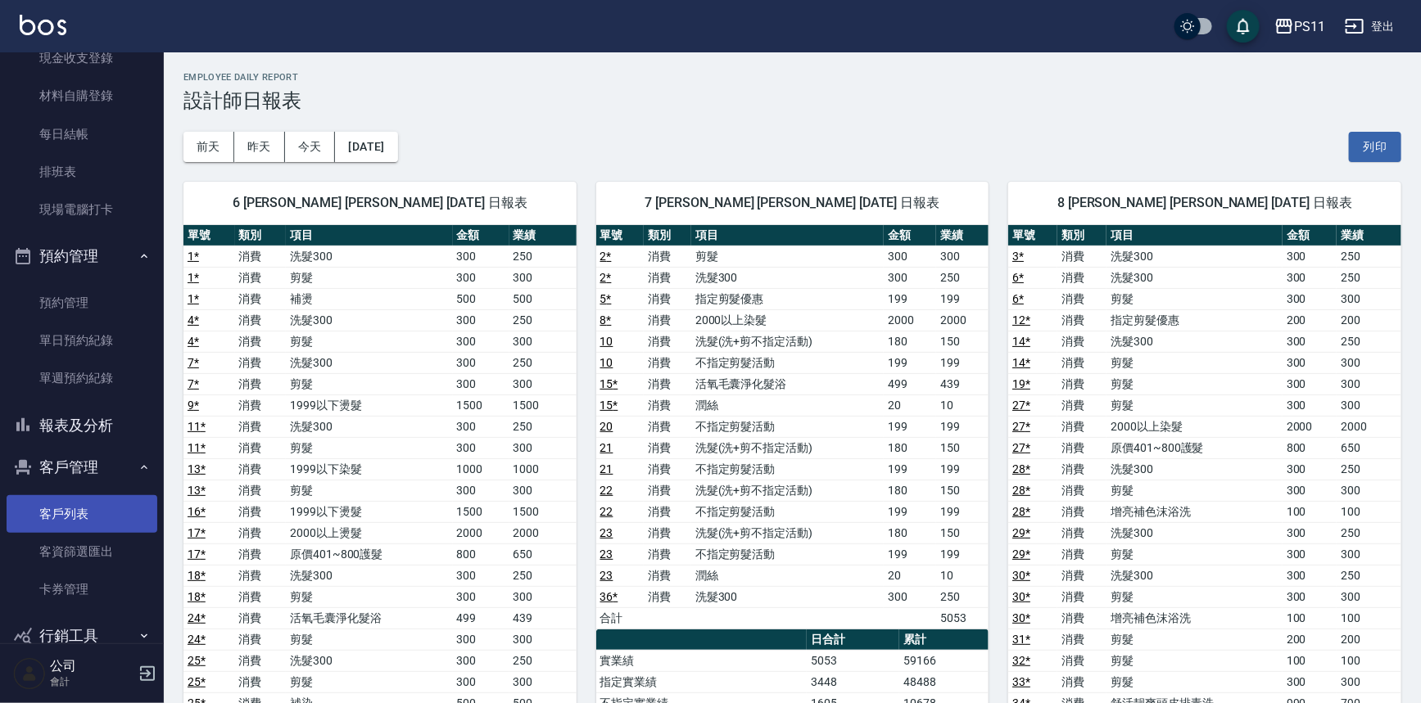
scroll to position [148, 0]
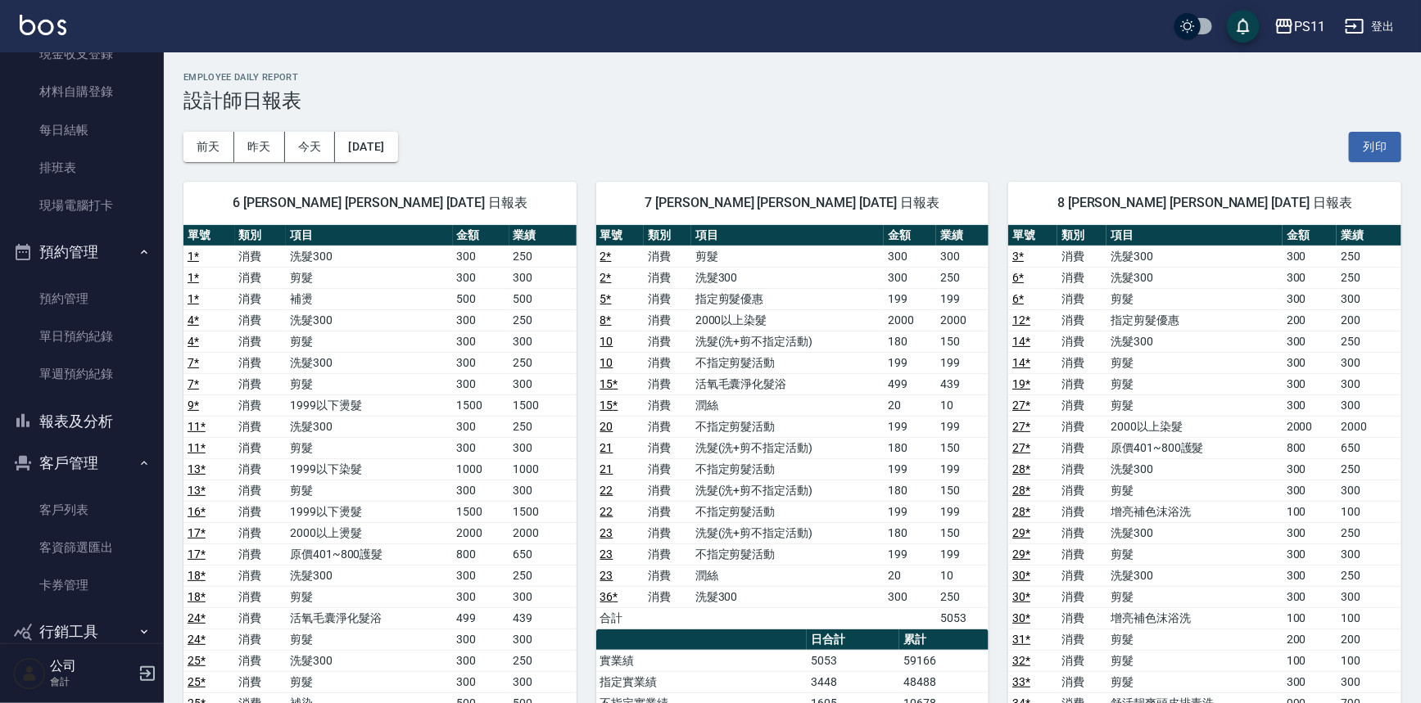
click at [96, 462] on button "客戶管理" at bounding box center [82, 463] width 151 height 43
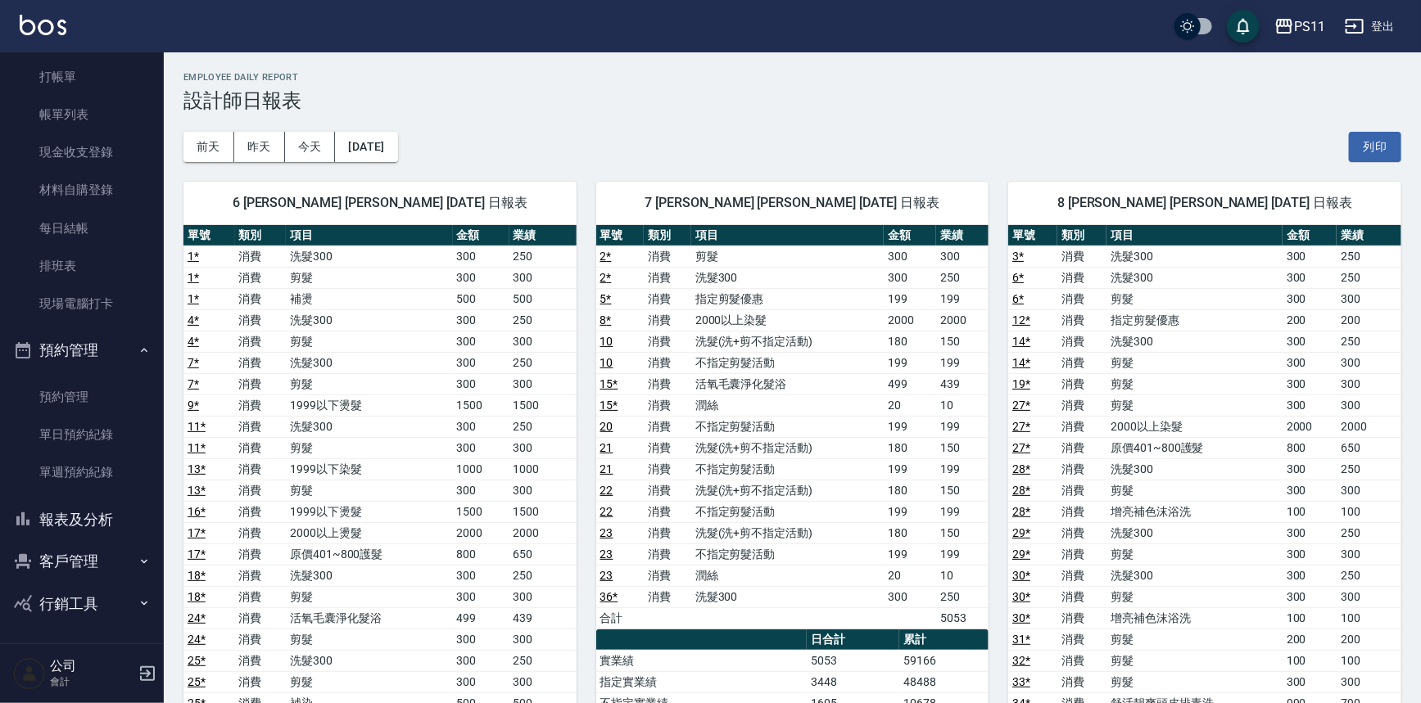
click at [104, 558] on button "客戶管理" at bounding box center [82, 561] width 151 height 43
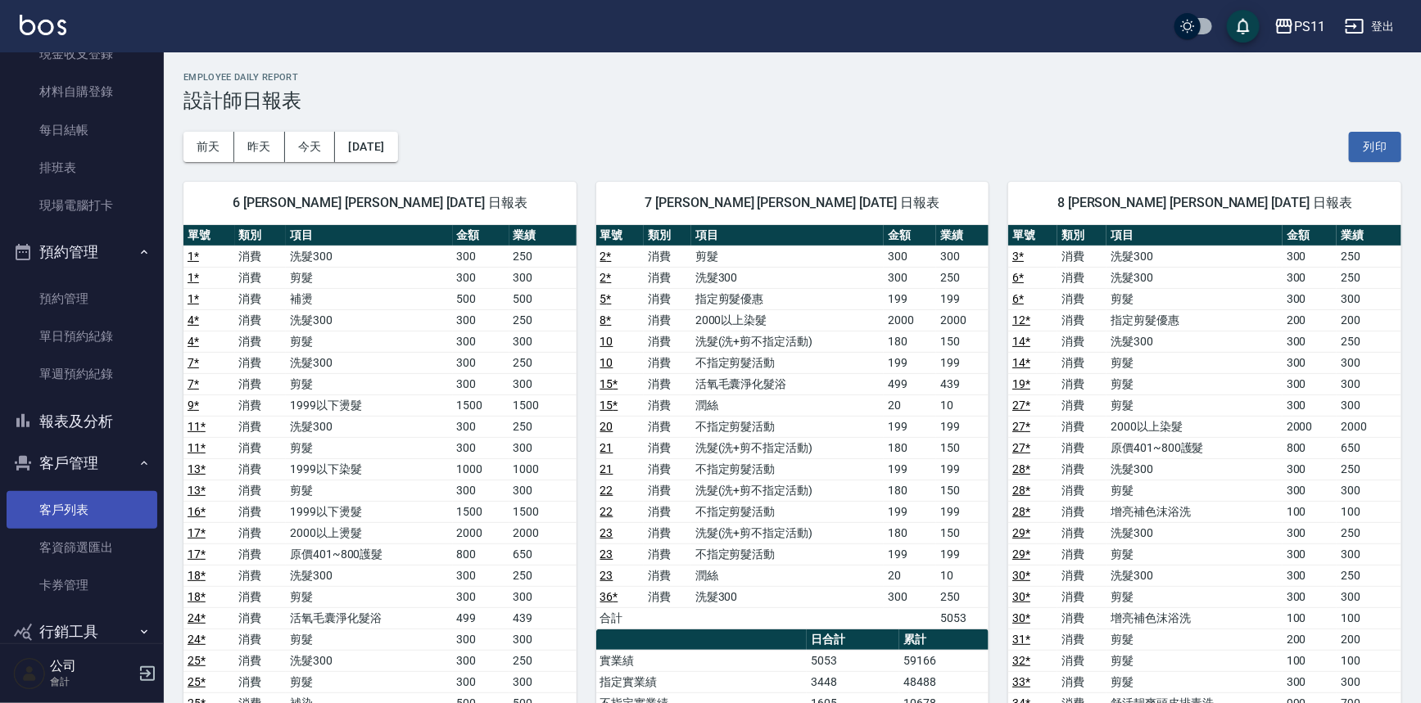
click at [84, 500] on link "客戶列表" at bounding box center [82, 510] width 151 height 38
